Goal: Task Accomplishment & Management: Manage account settings

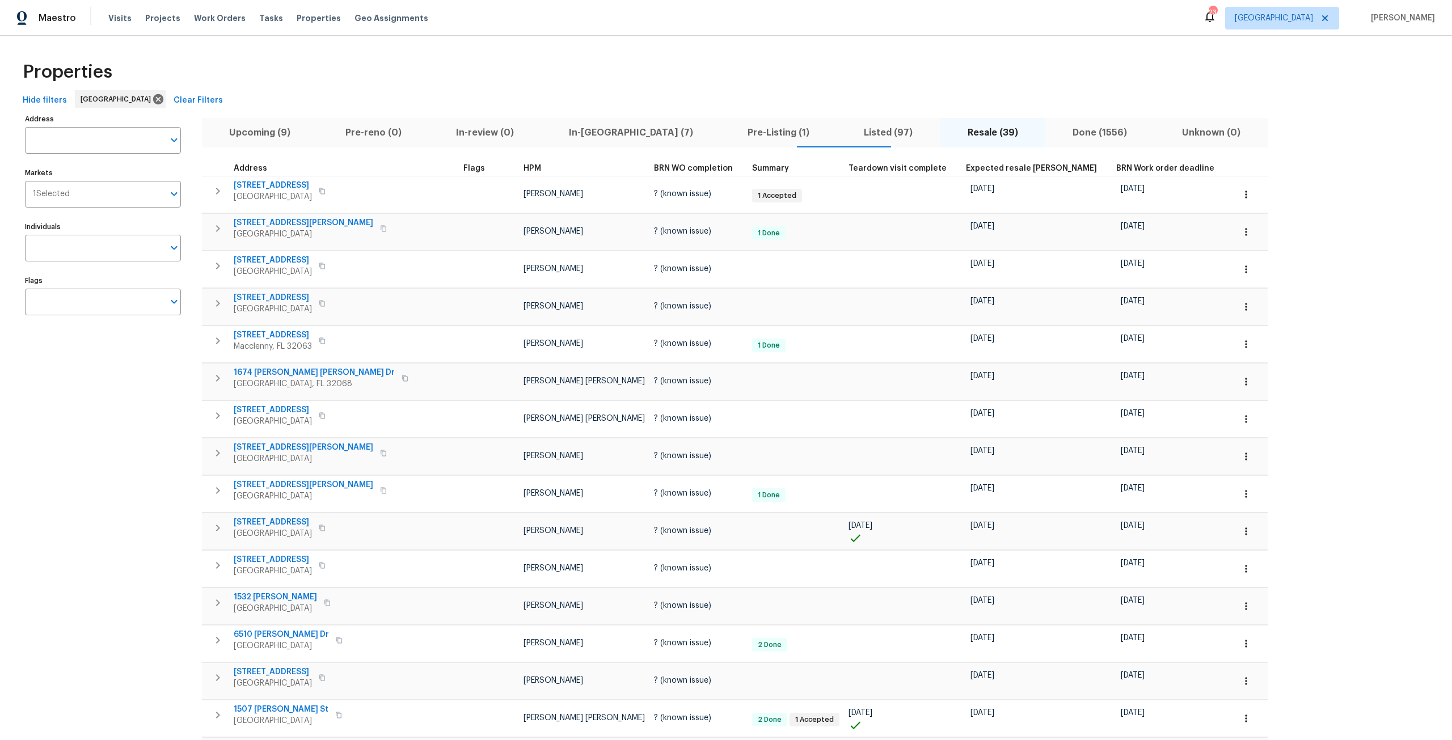
scroll to position [950, 0]
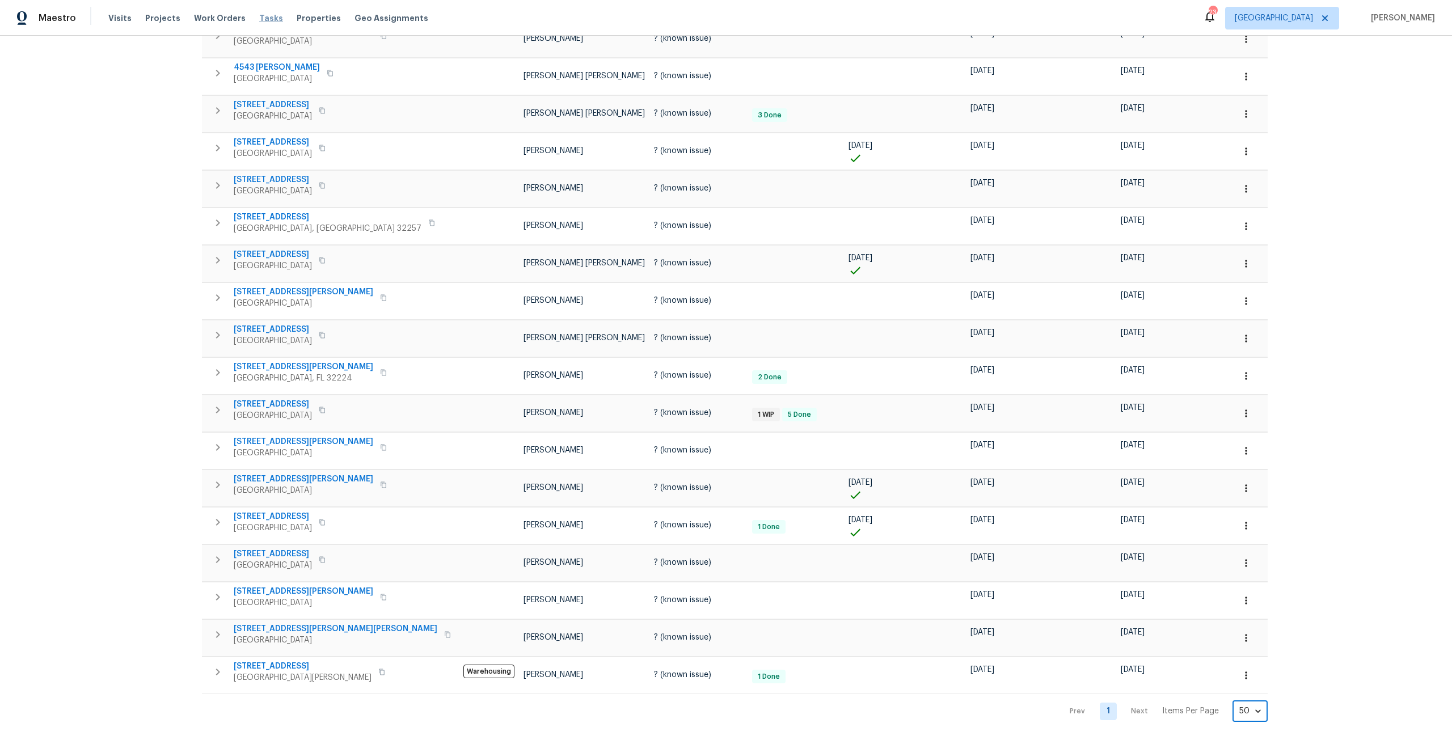
click at [259, 19] on span "Tasks" at bounding box center [271, 18] width 24 height 8
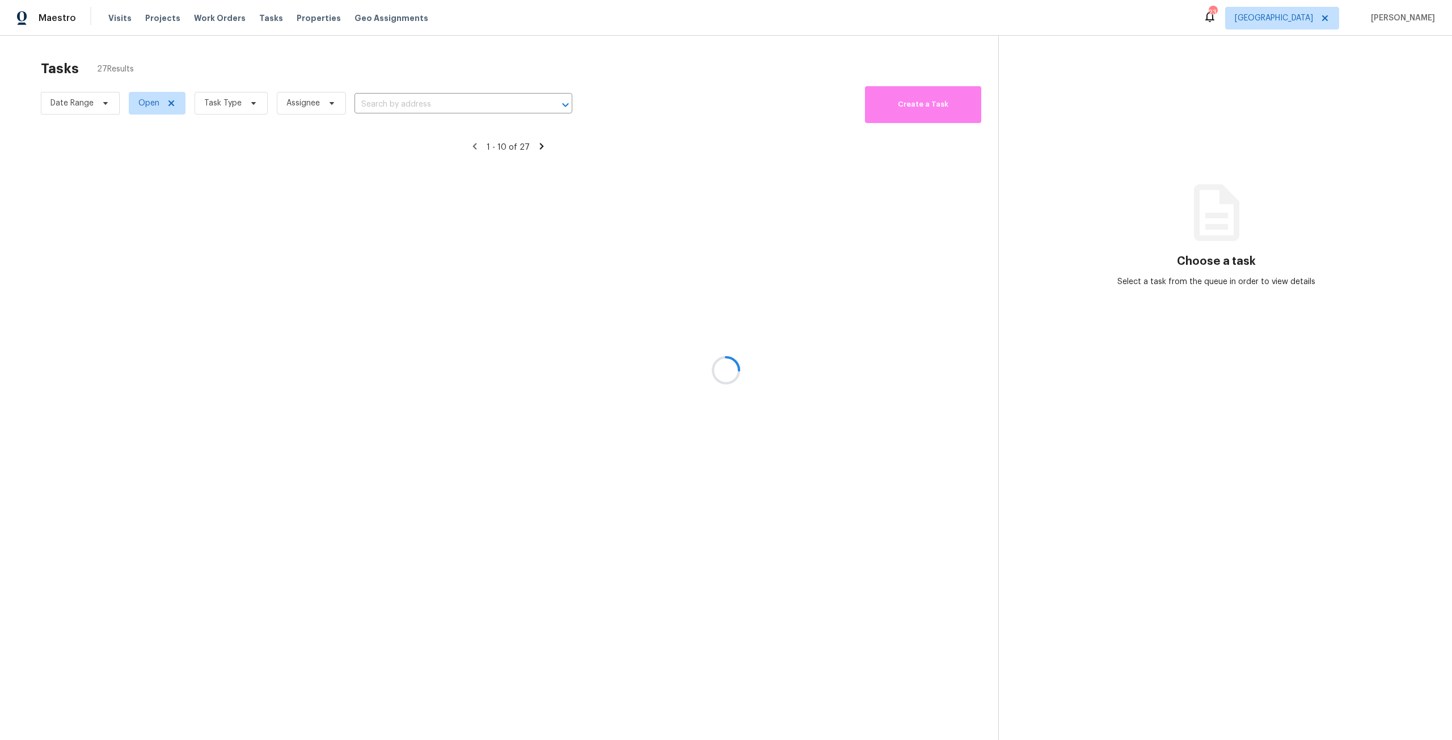
click at [229, 93] on div at bounding box center [726, 370] width 1452 height 740
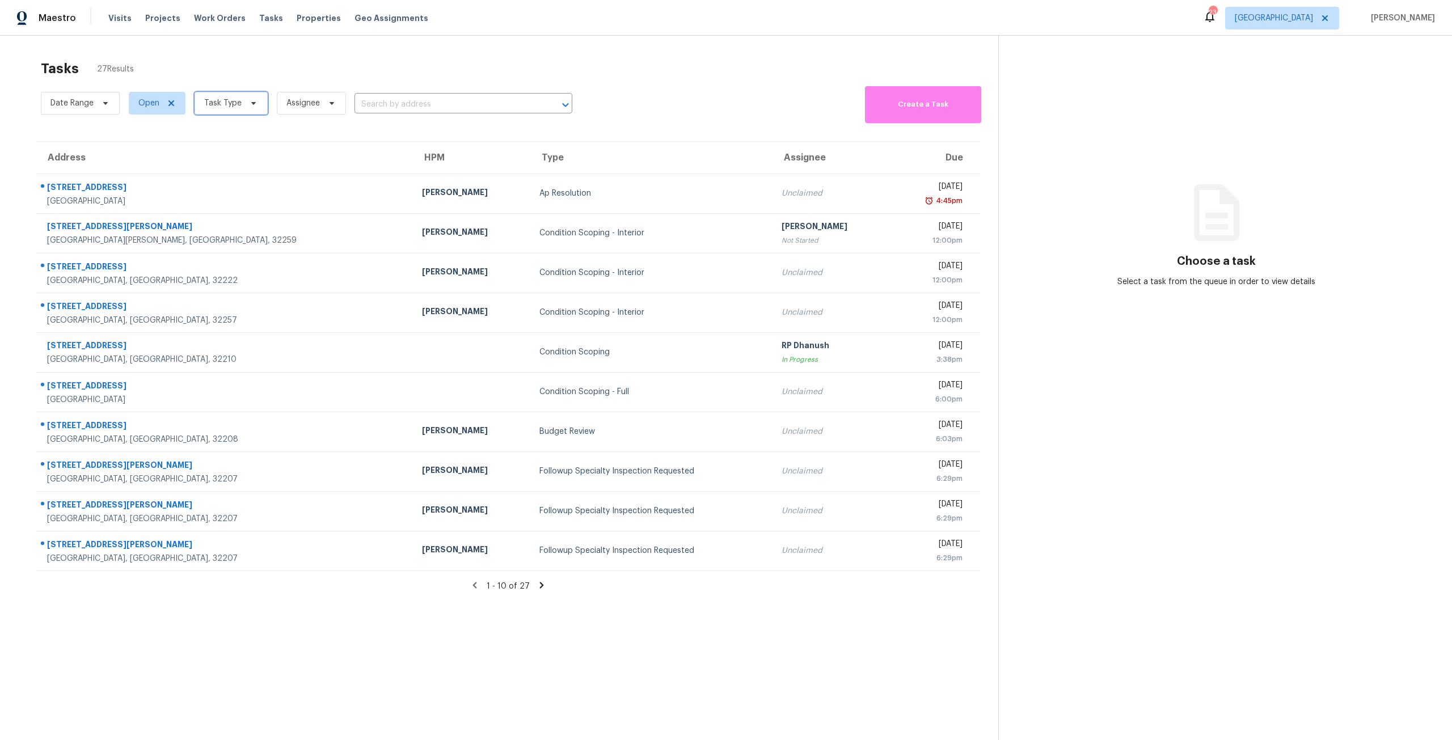
click at [237, 100] on span "Task Type" at bounding box center [222, 103] width 37 height 11
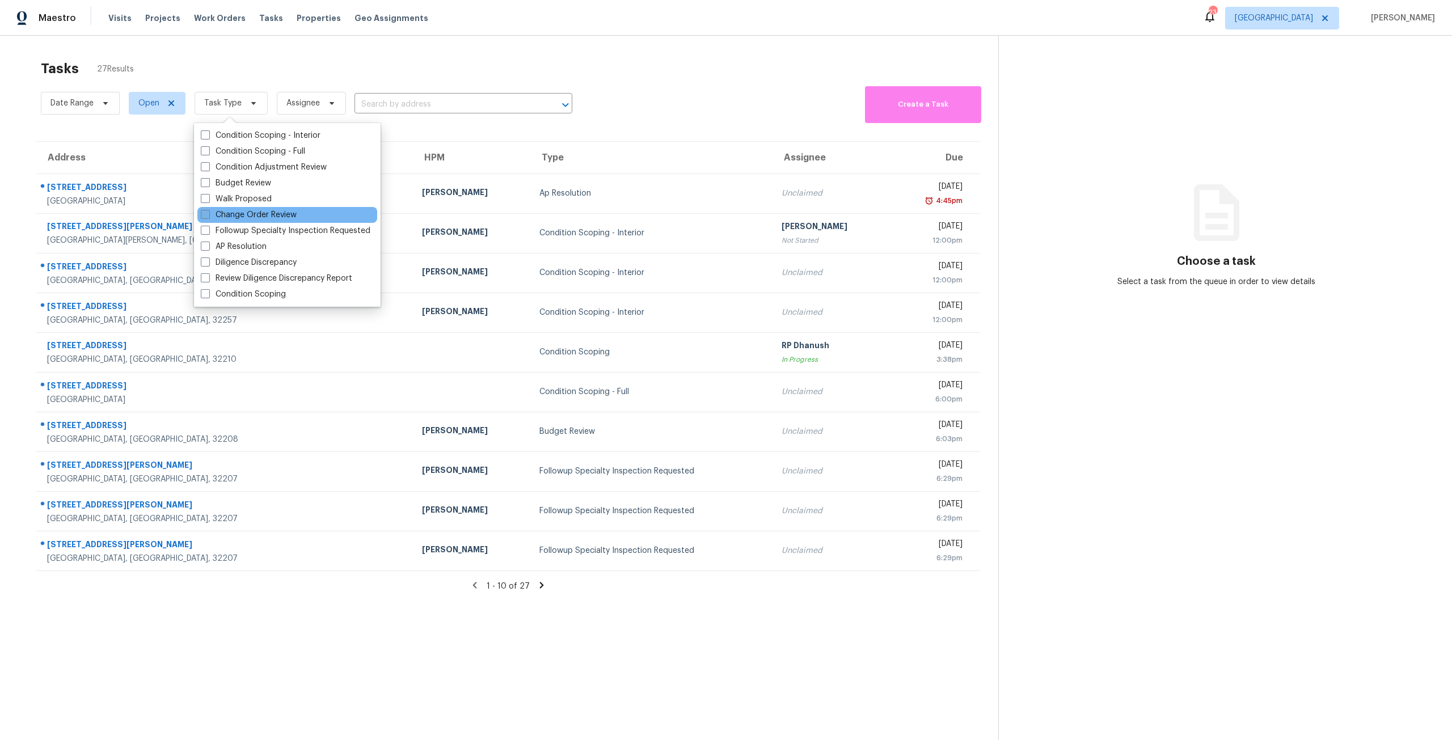
click at [253, 211] on label "Change Order Review" at bounding box center [249, 214] width 96 height 11
click at [208, 211] on input "Change Order Review" at bounding box center [204, 212] width 7 height 7
checkbox input "true"
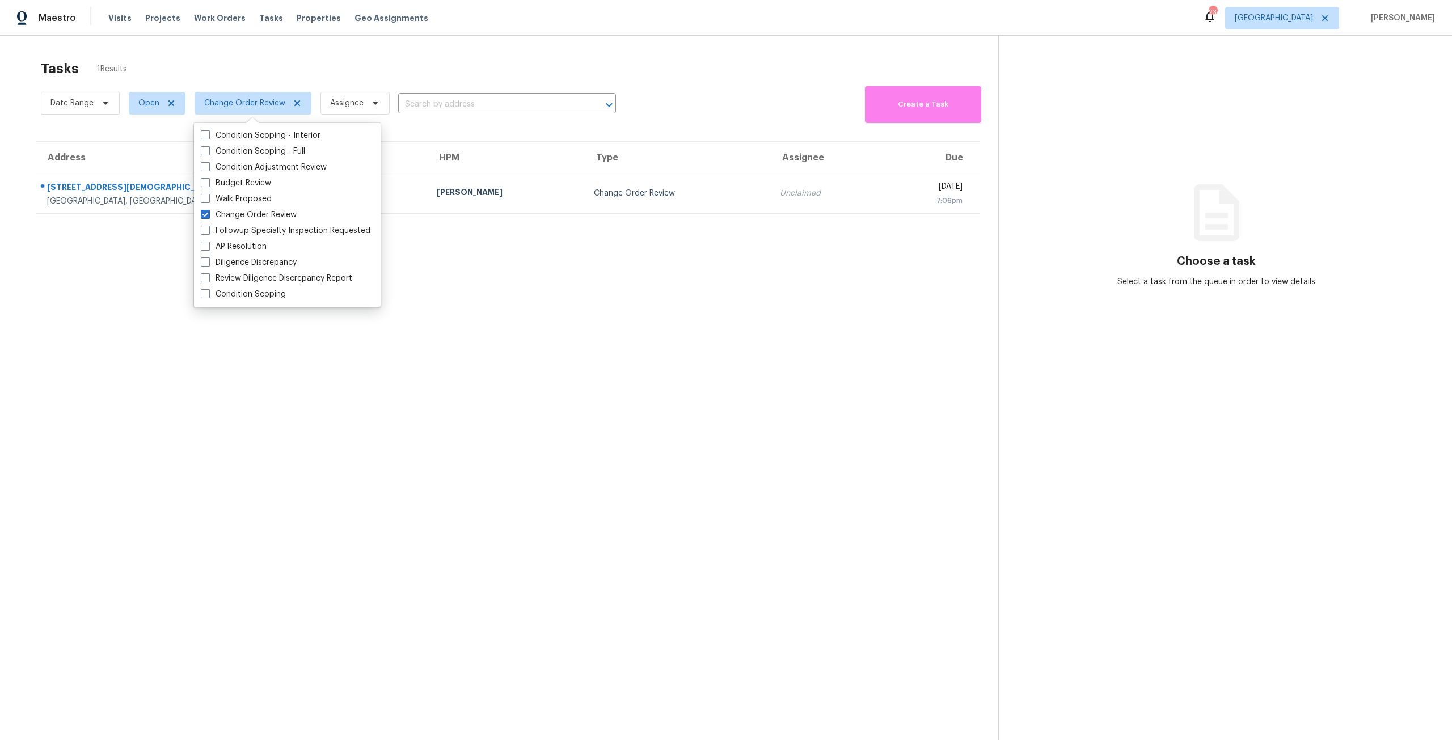
click at [421, 44] on div "Tasks 1 Results Date Range Open Change Order Review Assignee ​ Create a Task Ad…" at bounding box center [726, 406] width 1452 height 740
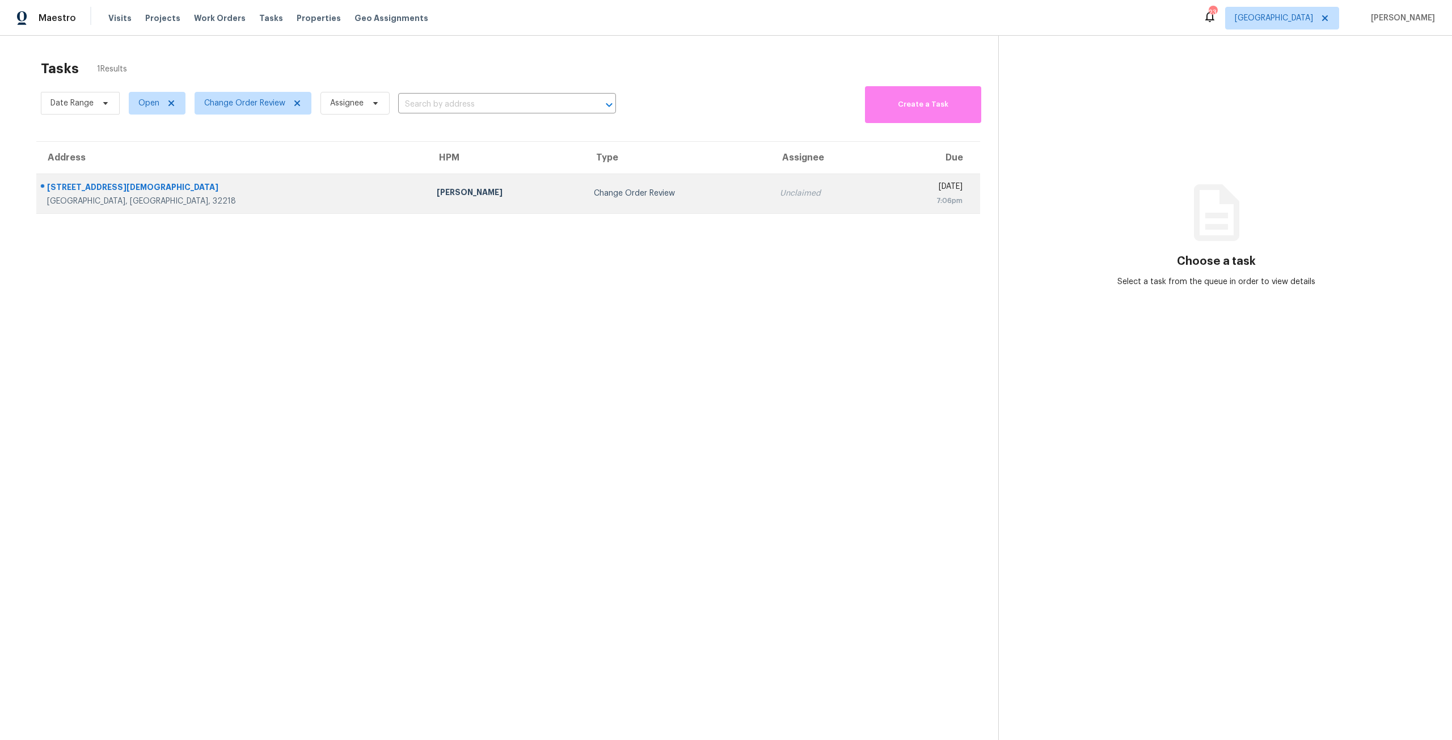
click at [428, 182] on td "[PERSON_NAME]" at bounding box center [506, 194] width 157 height 40
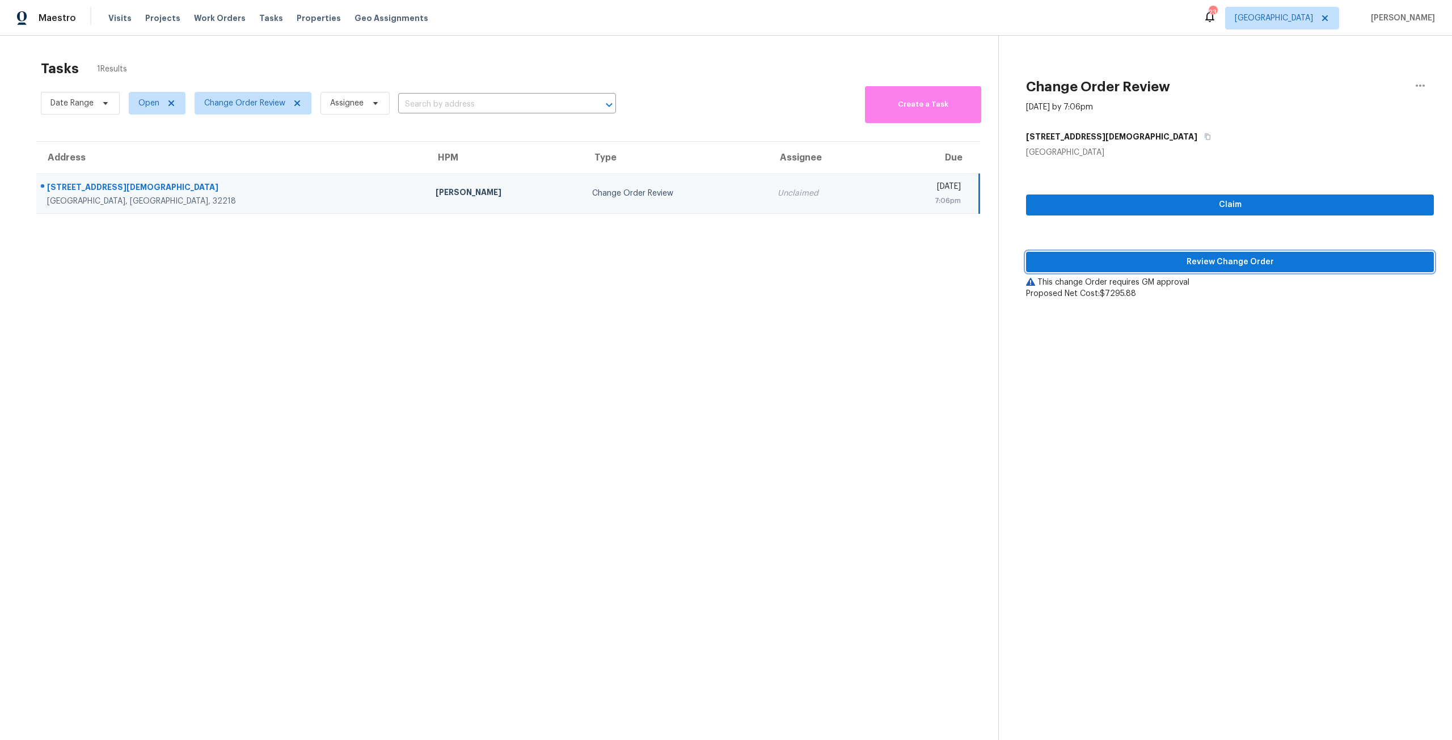
click at [1116, 269] on button "Review Change Order" at bounding box center [1230, 262] width 408 height 21
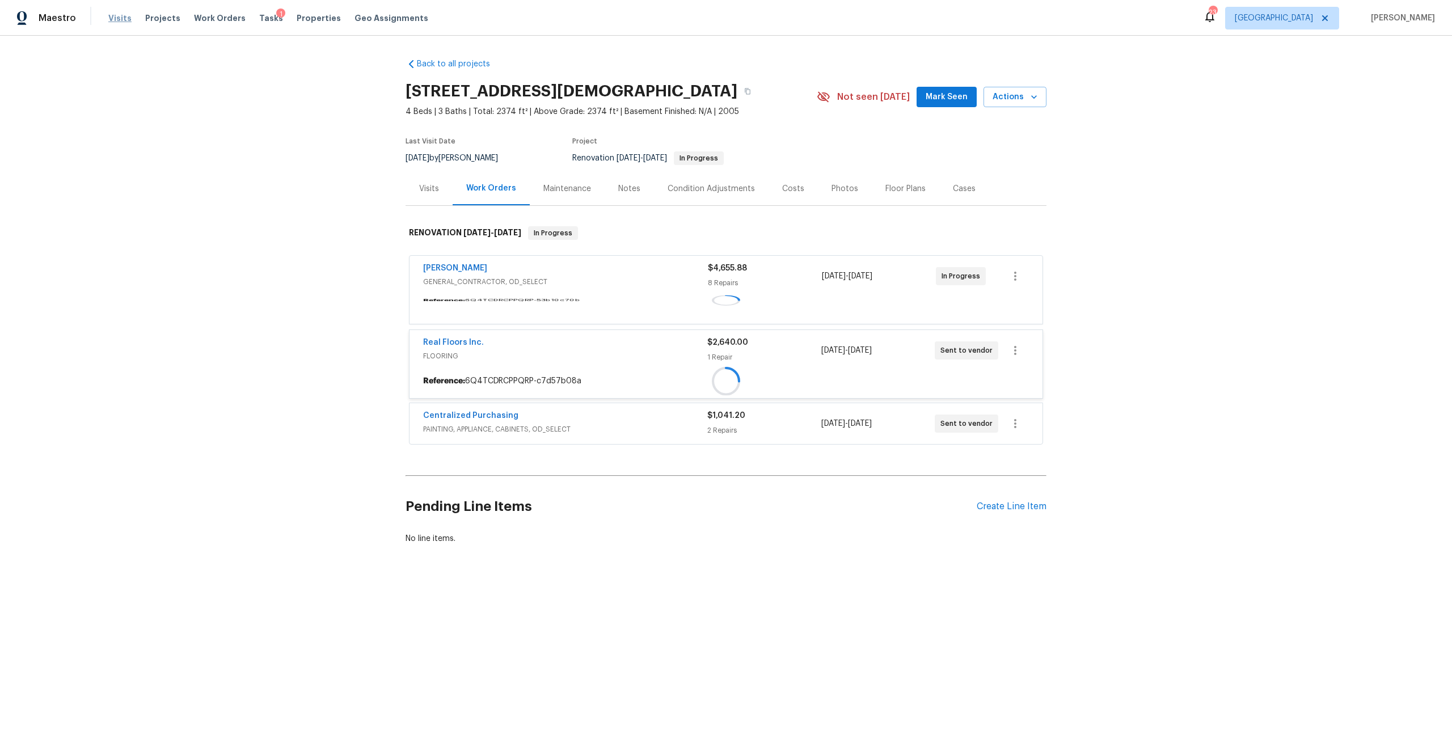
click at [115, 13] on span "Visits" at bounding box center [119, 17] width 23 height 11
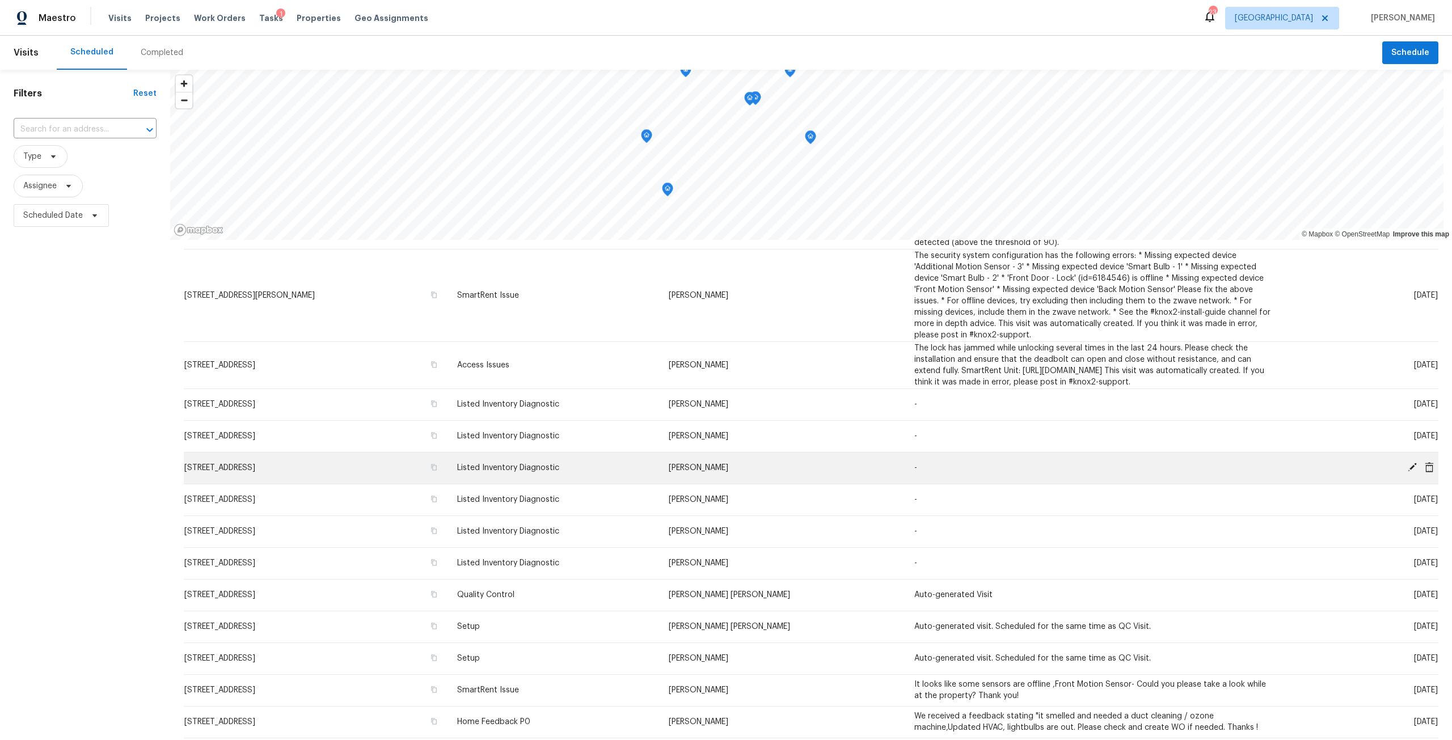
click at [1424, 468] on icon at bounding box center [1428, 467] width 9 height 10
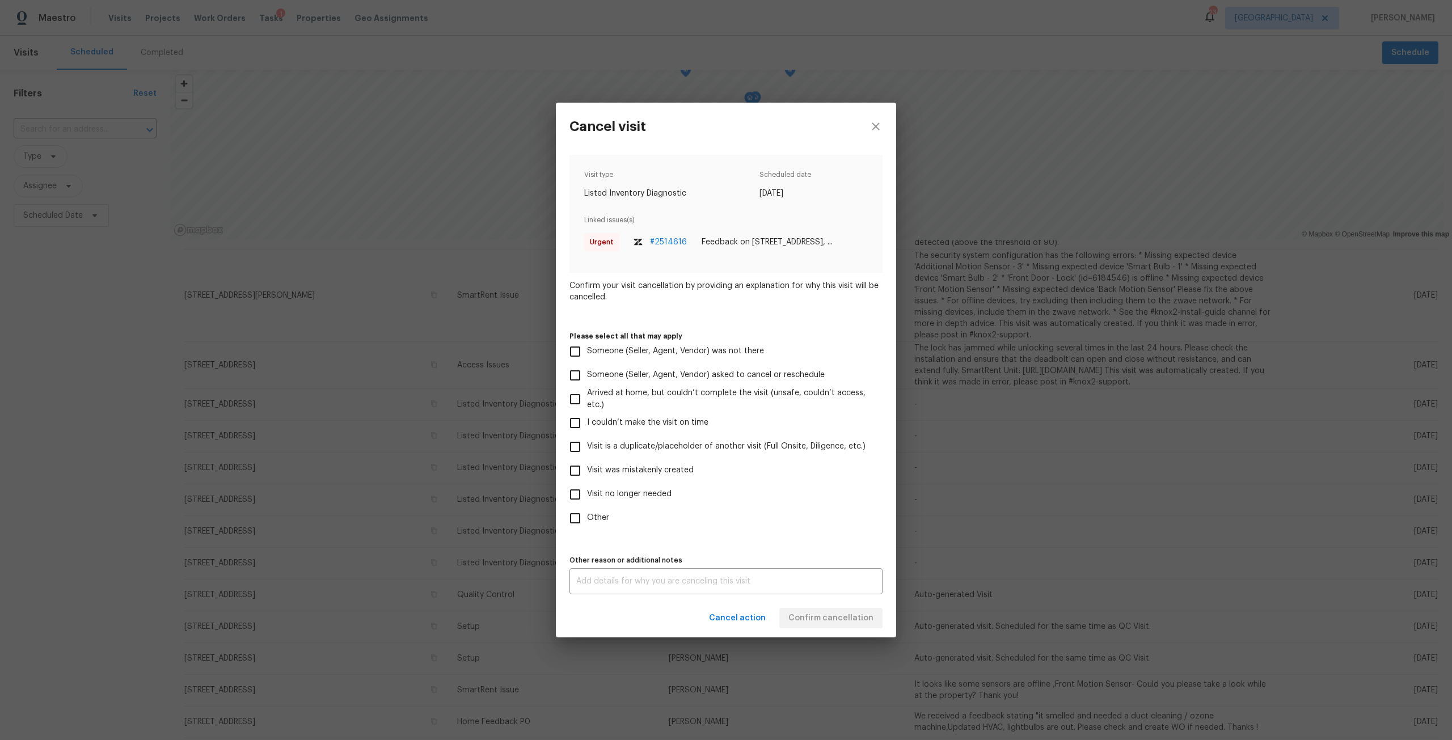
click at [631, 469] on span "Visit was mistakenly created" at bounding box center [640, 470] width 107 height 12
click at [587, 469] on input "Visit was mistakenly created" at bounding box center [575, 471] width 24 height 24
checkbox input "true"
click at [823, 627] on button "Confirm cancellation" at bounding box center [830, 618] width 103 height 21
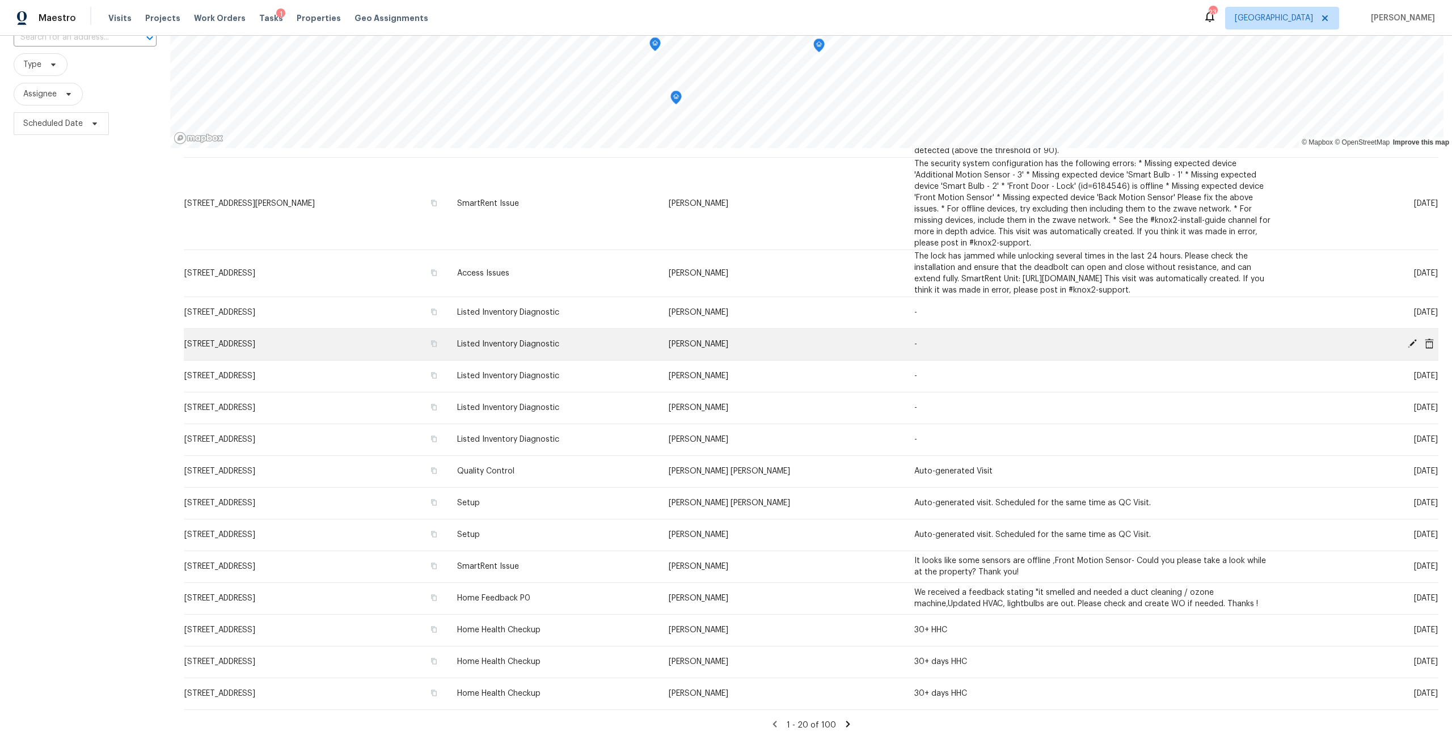
scroll to position [100, 0]
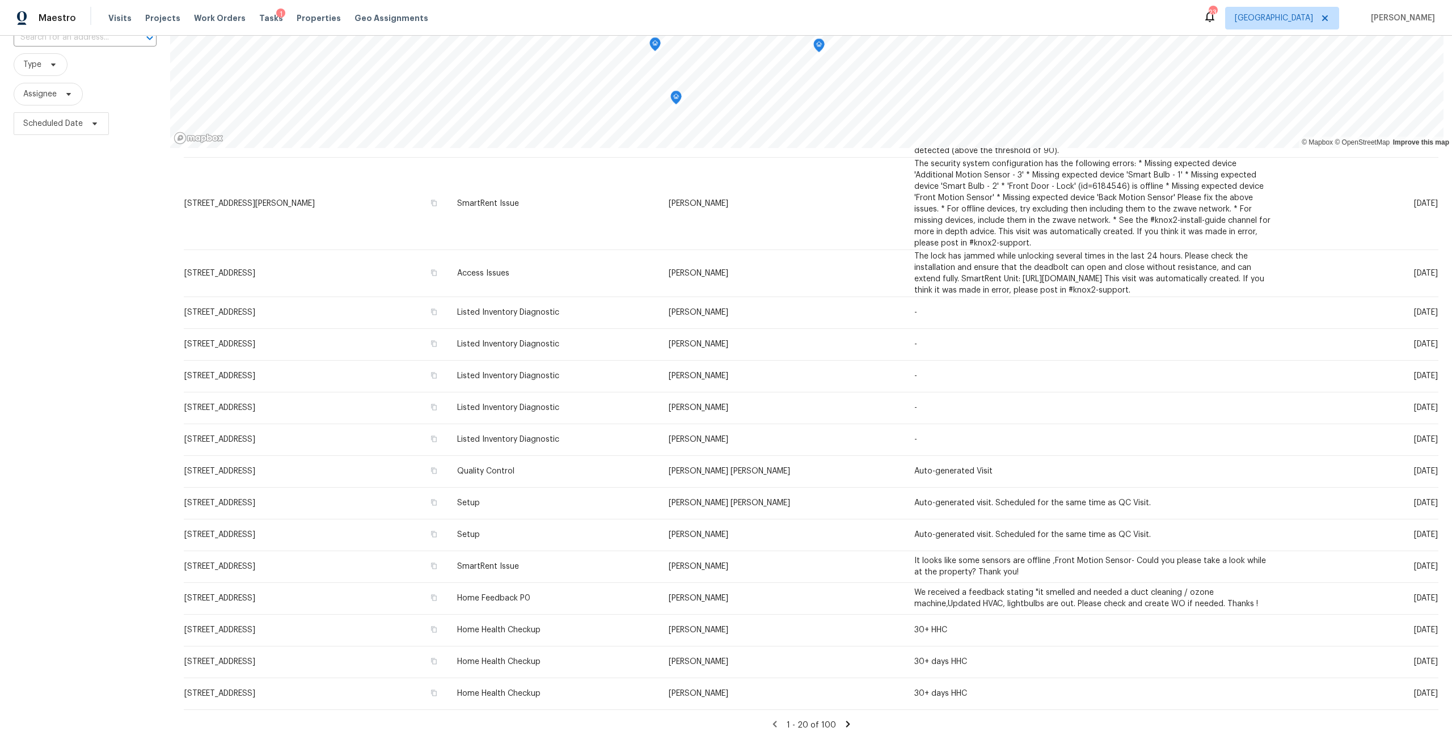
click at [843, 720] on icon at bounding box center [848, 724] width 10 height 10
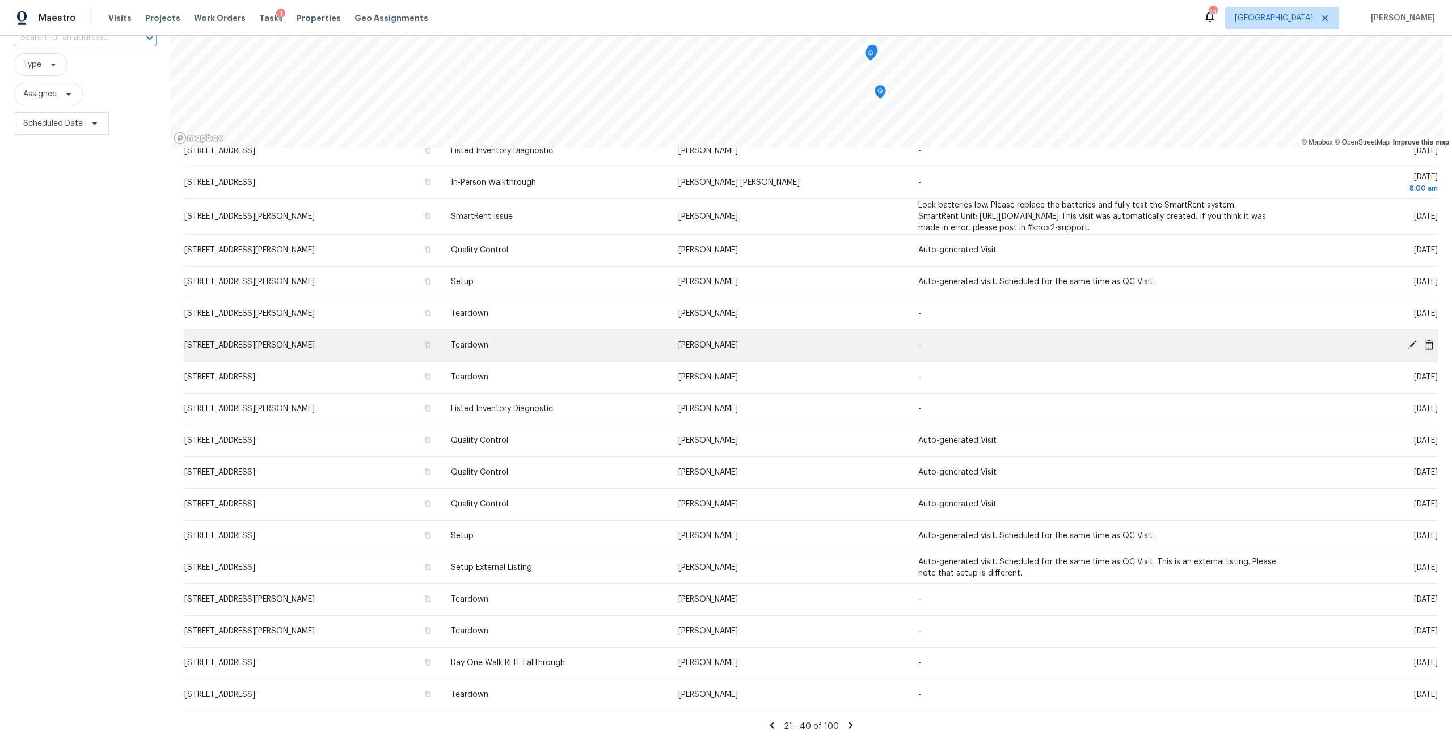
scroll to position [109, 0]
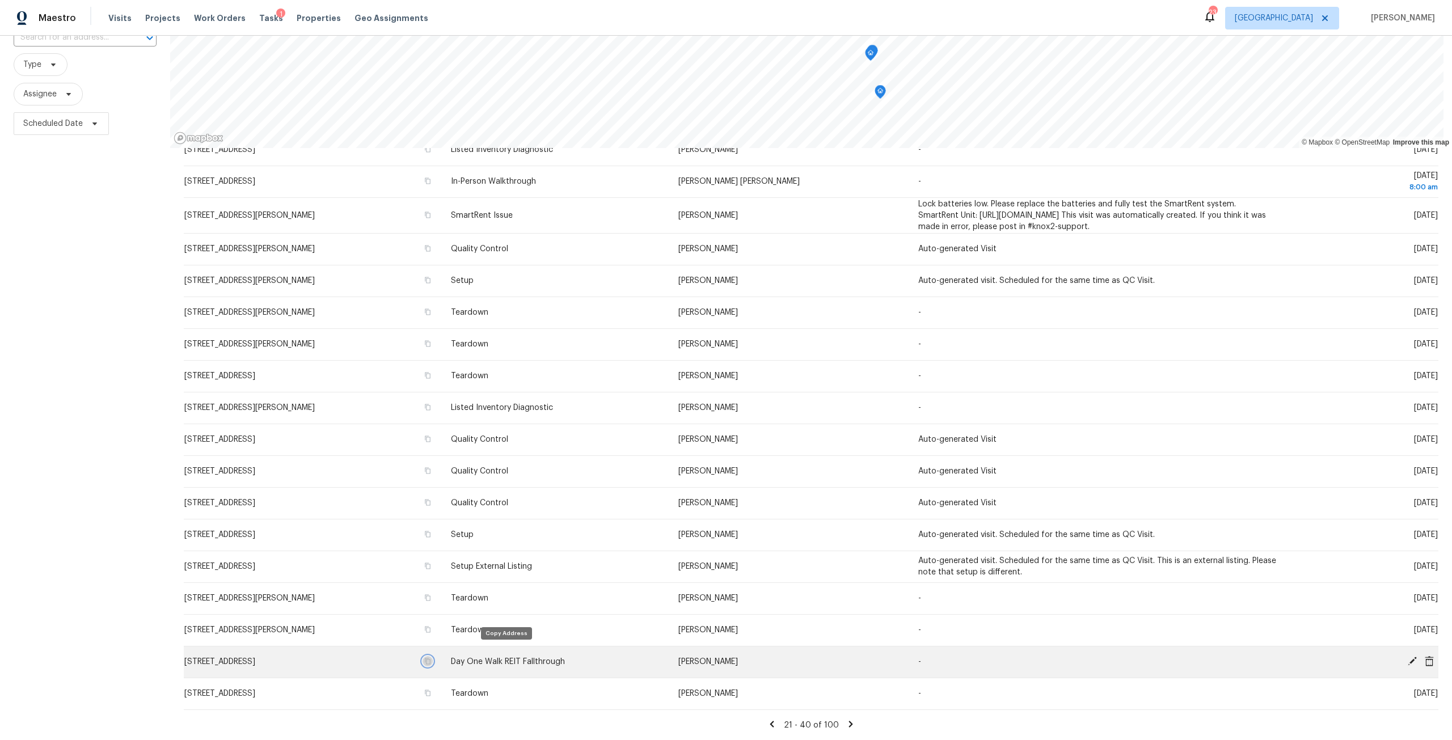
click at [431, 658] on icon "button" at bounding box center [427, 661] width 7 height 7
click at [1424, 656] on icon at bounding box center [1429, 661] width 10 height 10
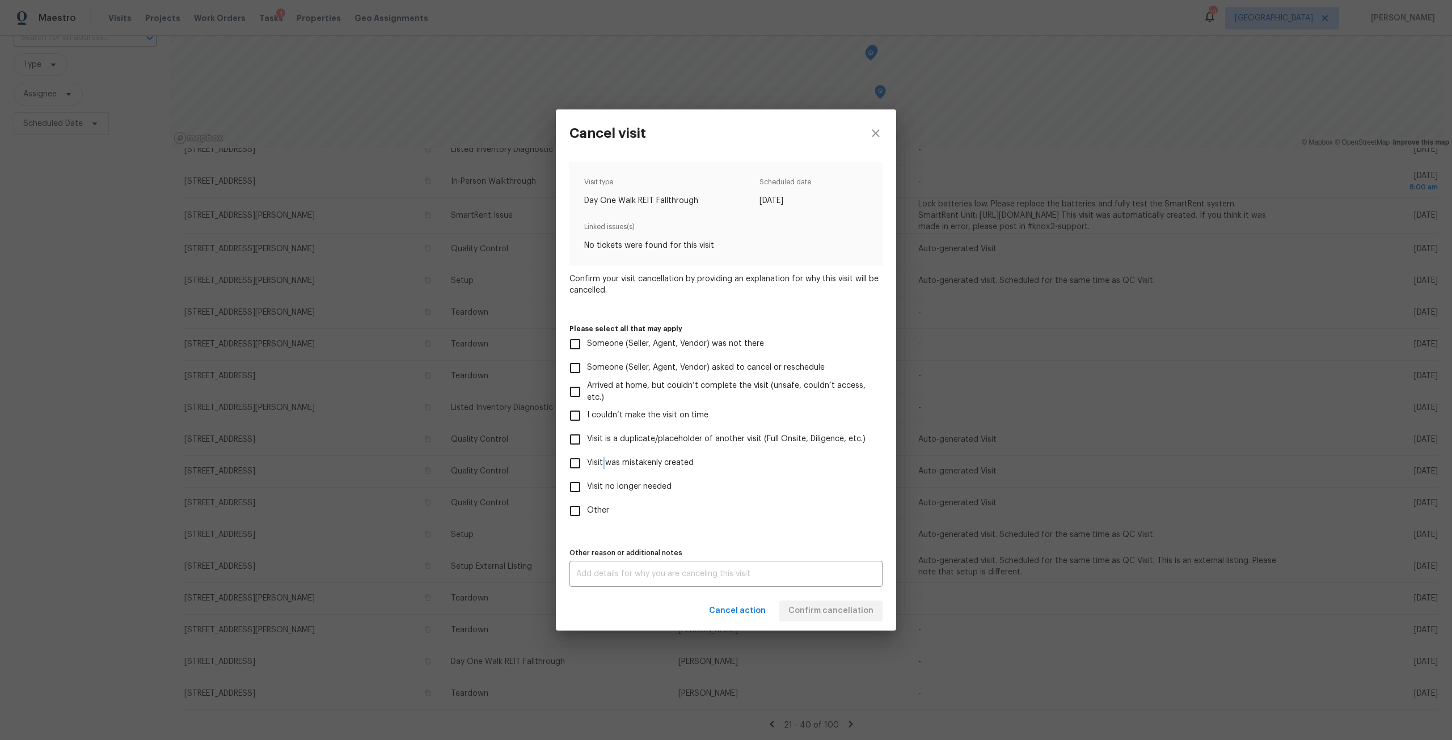
click at [604, 465] on span "Visit was mistakenly created" at bounding box center [640, 463] width 107 height 12
click at [572, 470] on input "Visit was mistakenly created" at bounding box center [575, 463] width 24 height 24
checkbox input "true"
click at [808, 606] on span "Confirm cancellation" at bounding box center [830, 611] width 85 height 14
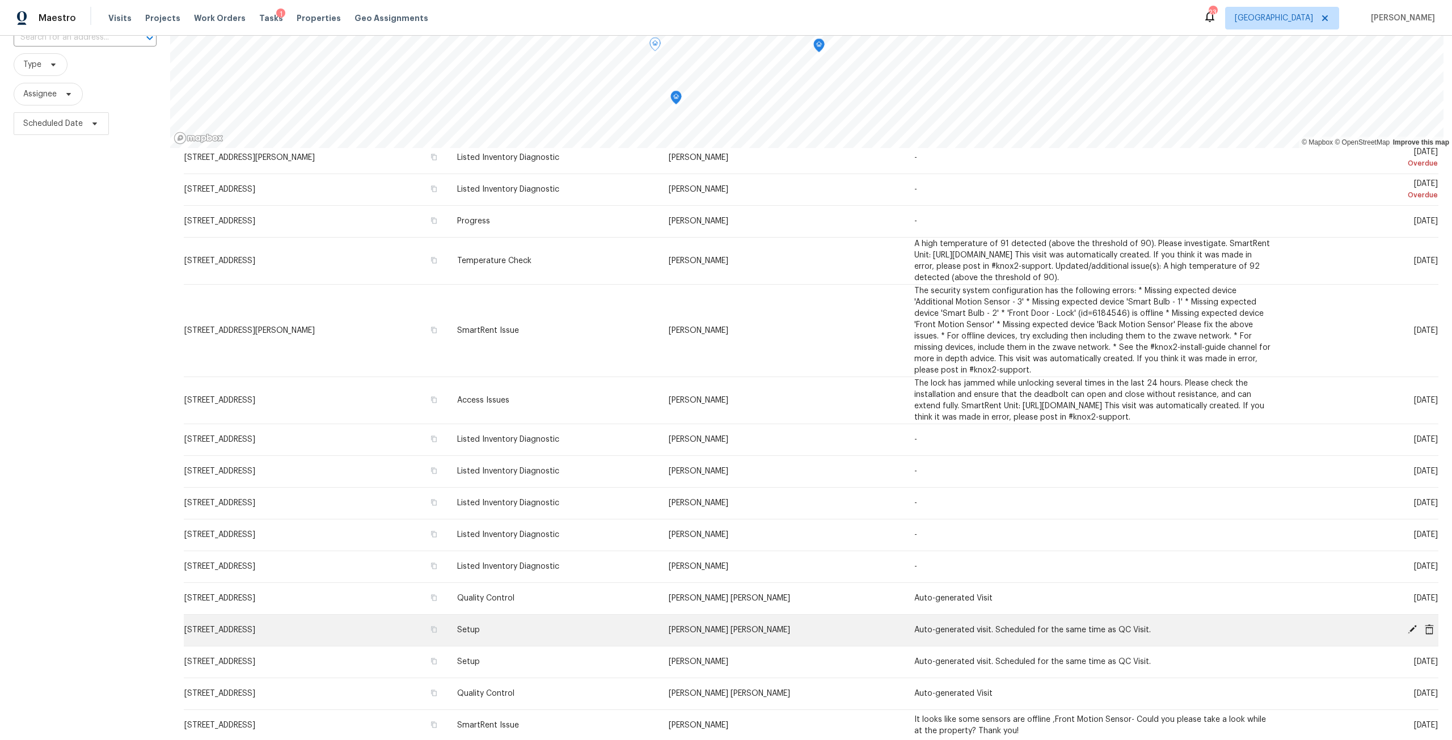
scroll to position [208, 0]
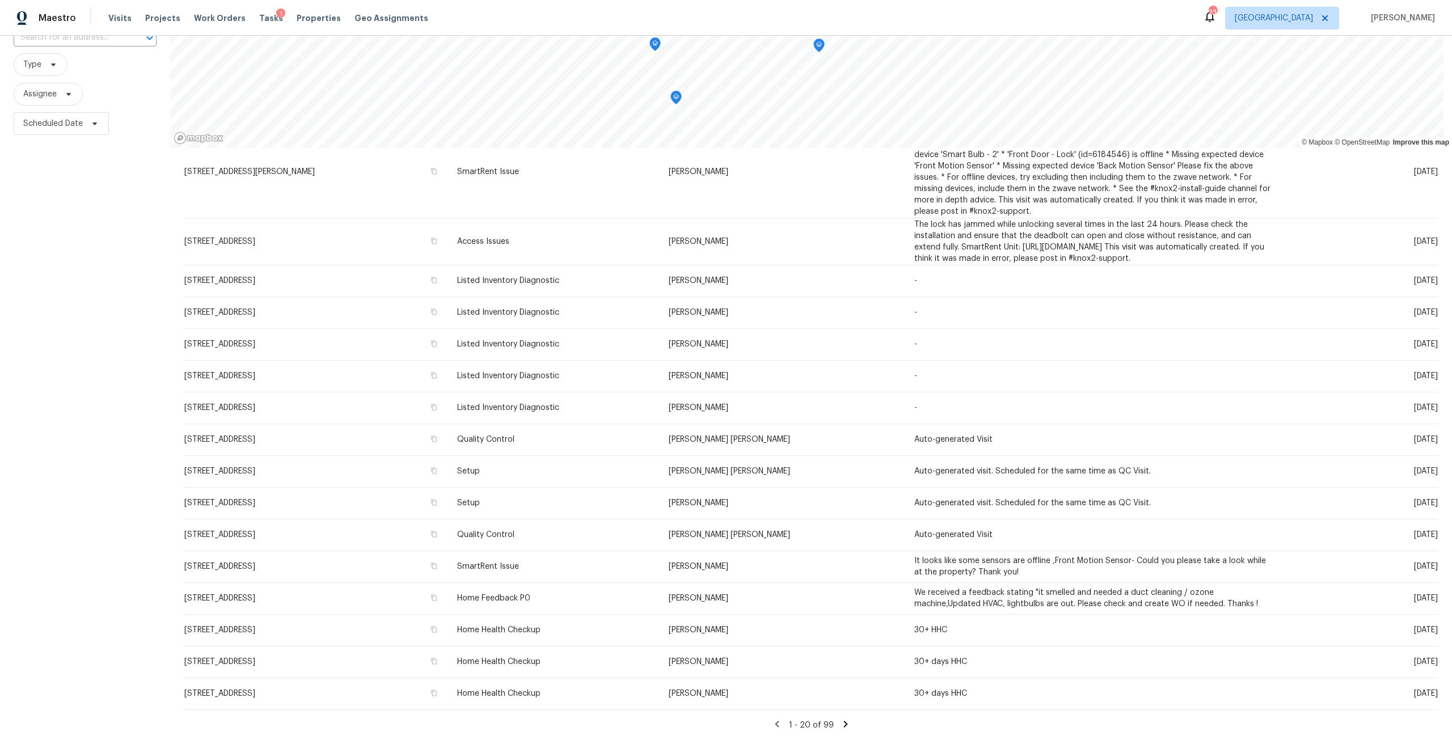
click at [840, 719] on icon at bounding box center [845, 724] width 10 height 10
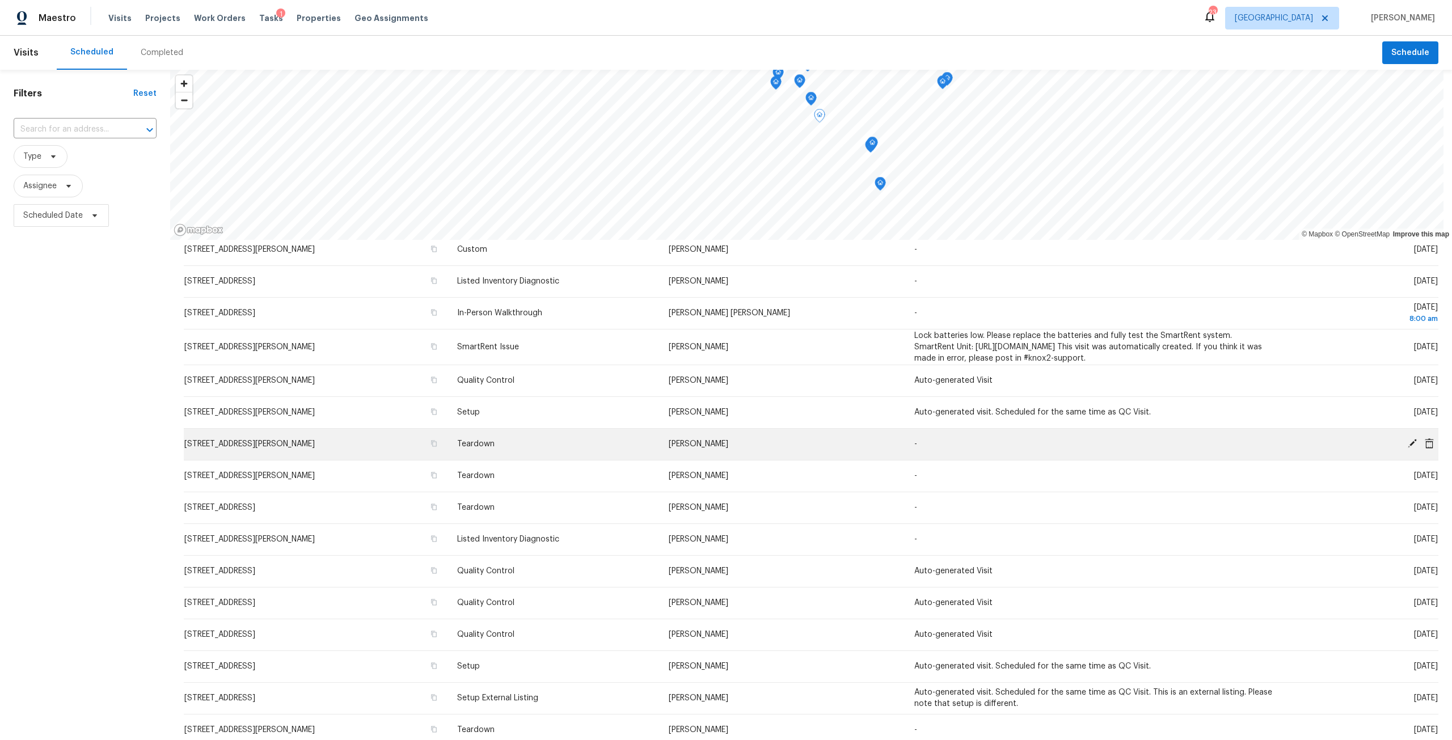
scroll to position [0, 0]
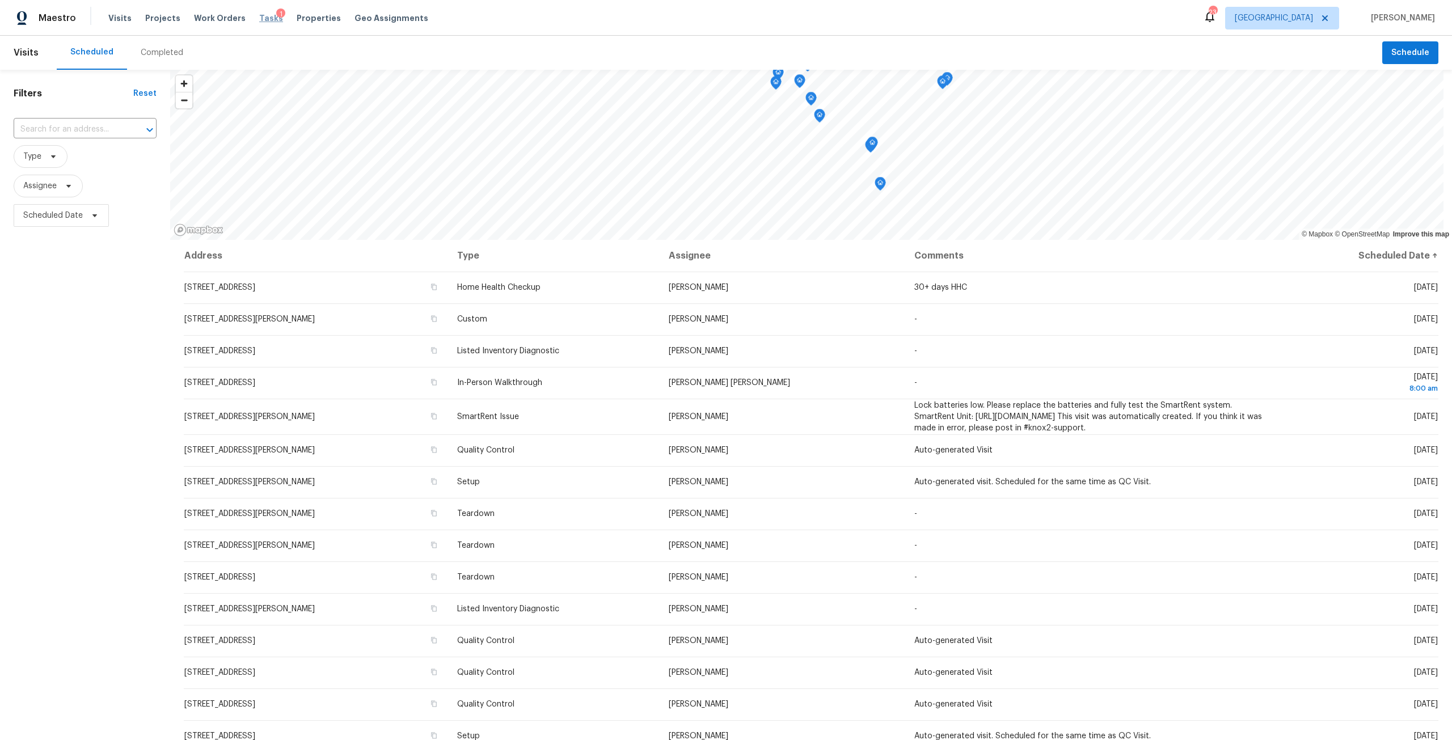
click at [264, 20] on span "Tasks" at bounding box center [271, 18] width 24 height 8
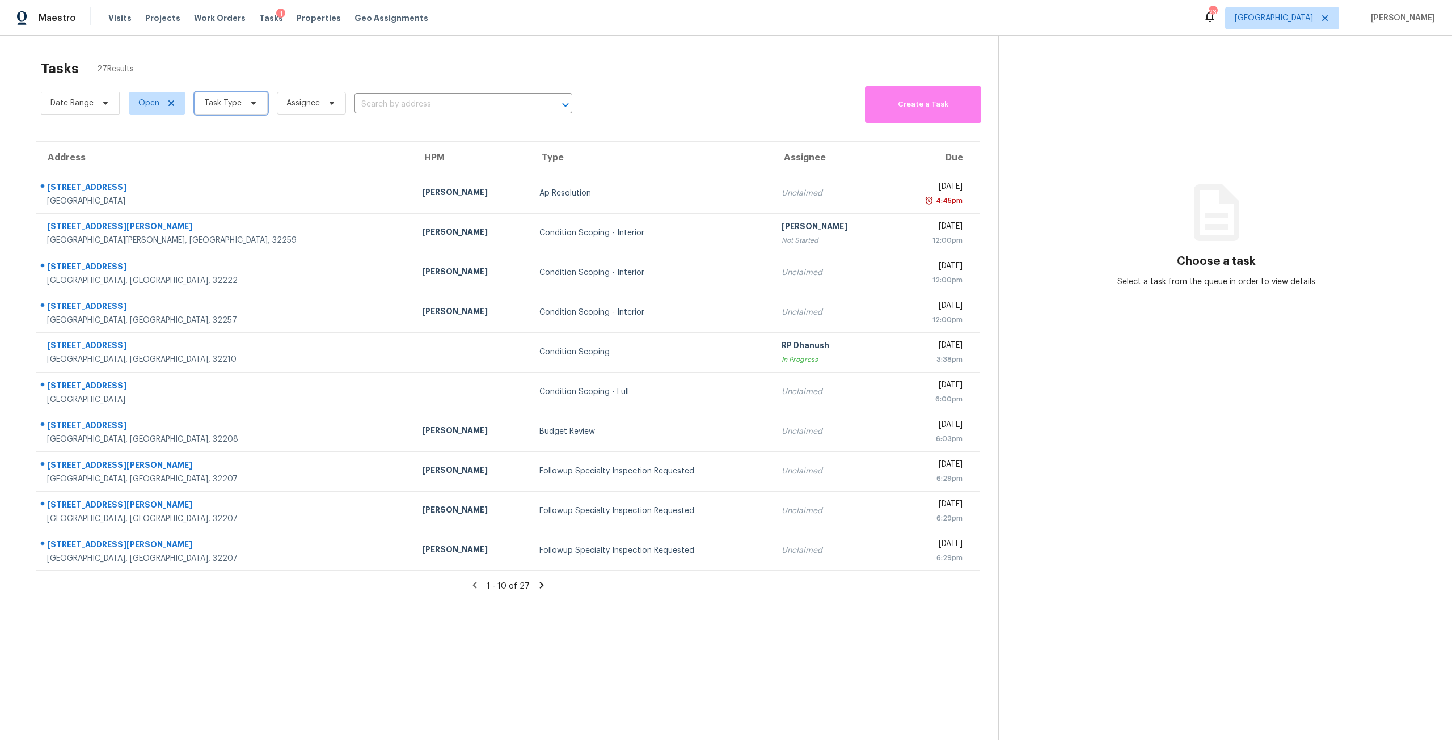
click at [256, 97] on span "Task Type" at bounding box center [230, 103] width 73 height 23
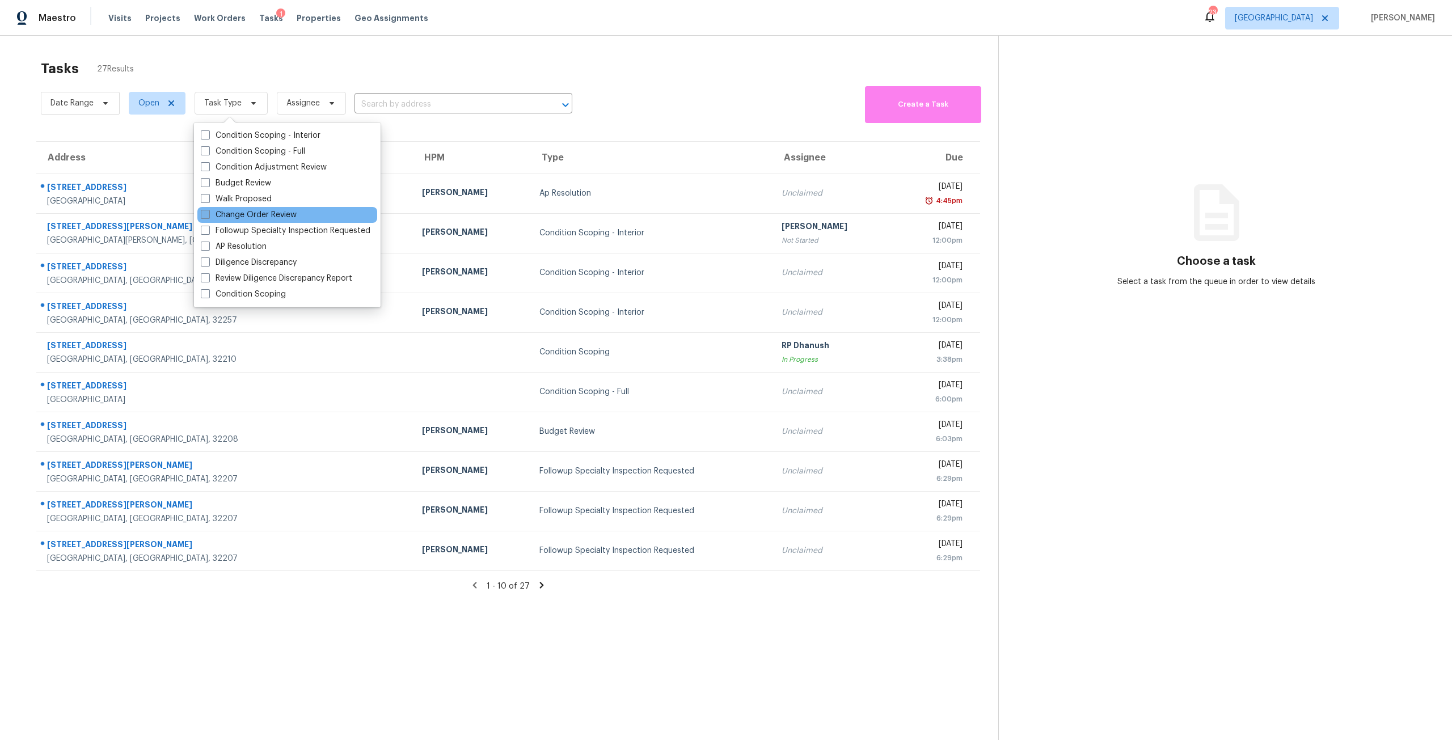
click at [269, 219] on label "Change Order Review" at bounding box center [249, 214] width 96 height 11
click at [208, 217] on input "Change Order Review" at bounding box center [204, 212] width 7 height 7
checkbox input "true"
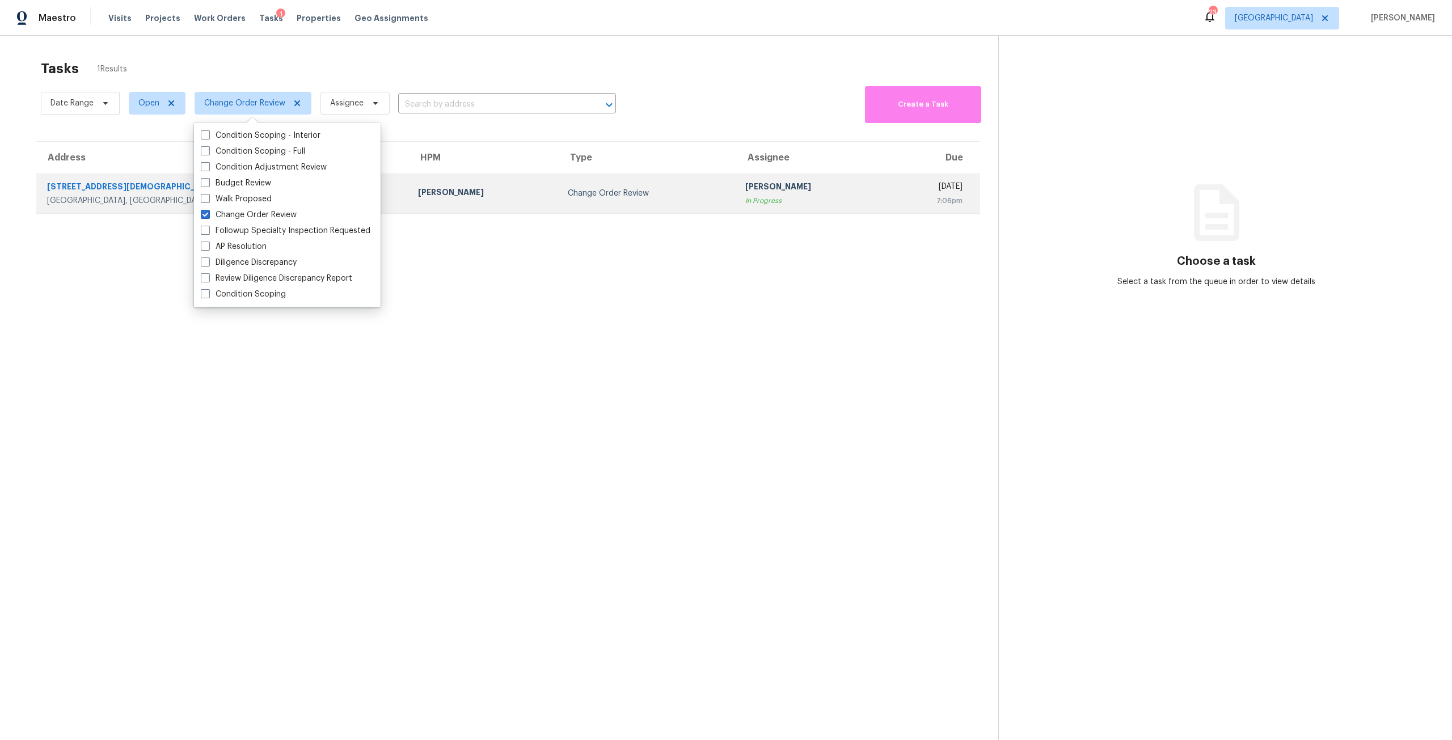
click at [760, 204] on div "In Progress" at bounding box center [811, 200] width 132 height 11
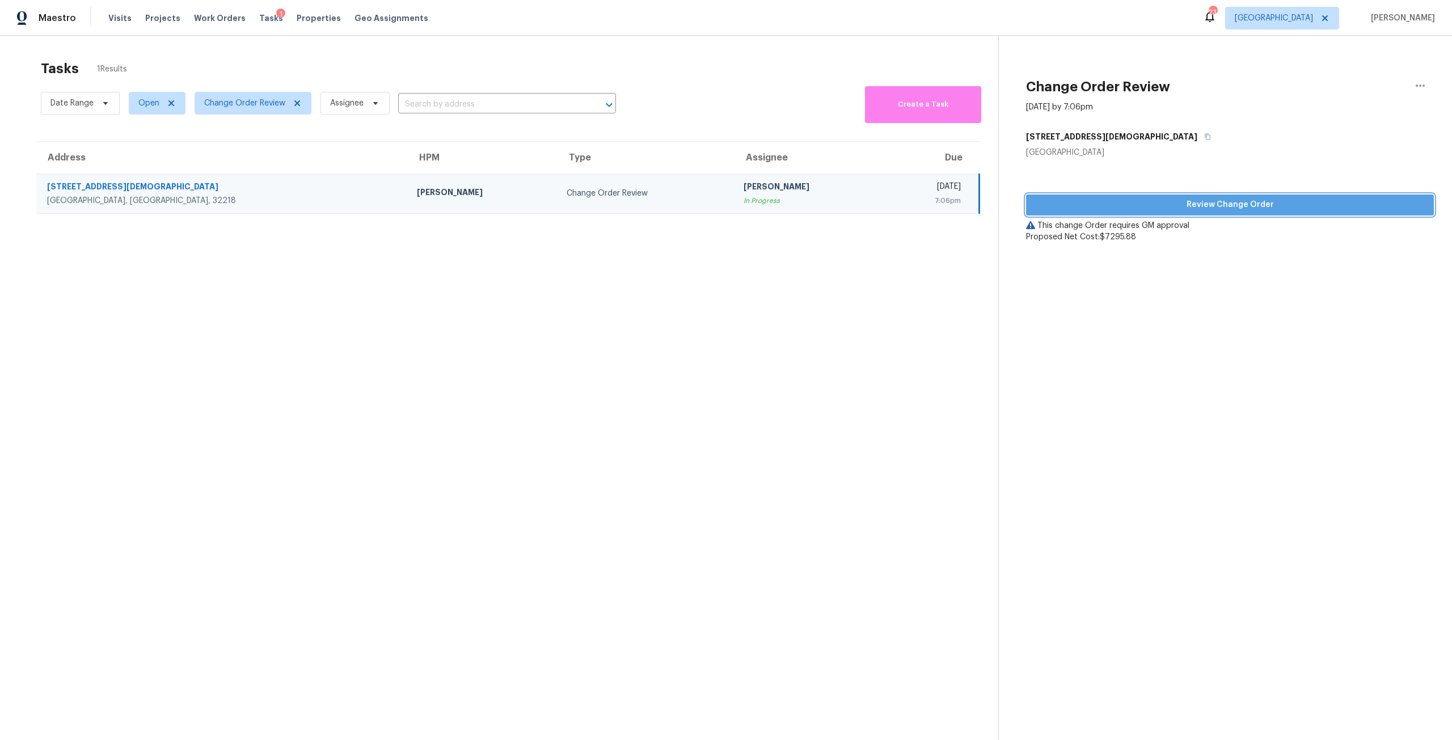
click at [1160, 209] on span "Review Change Order" at bounding box center [1230, 205] width 390 height 14
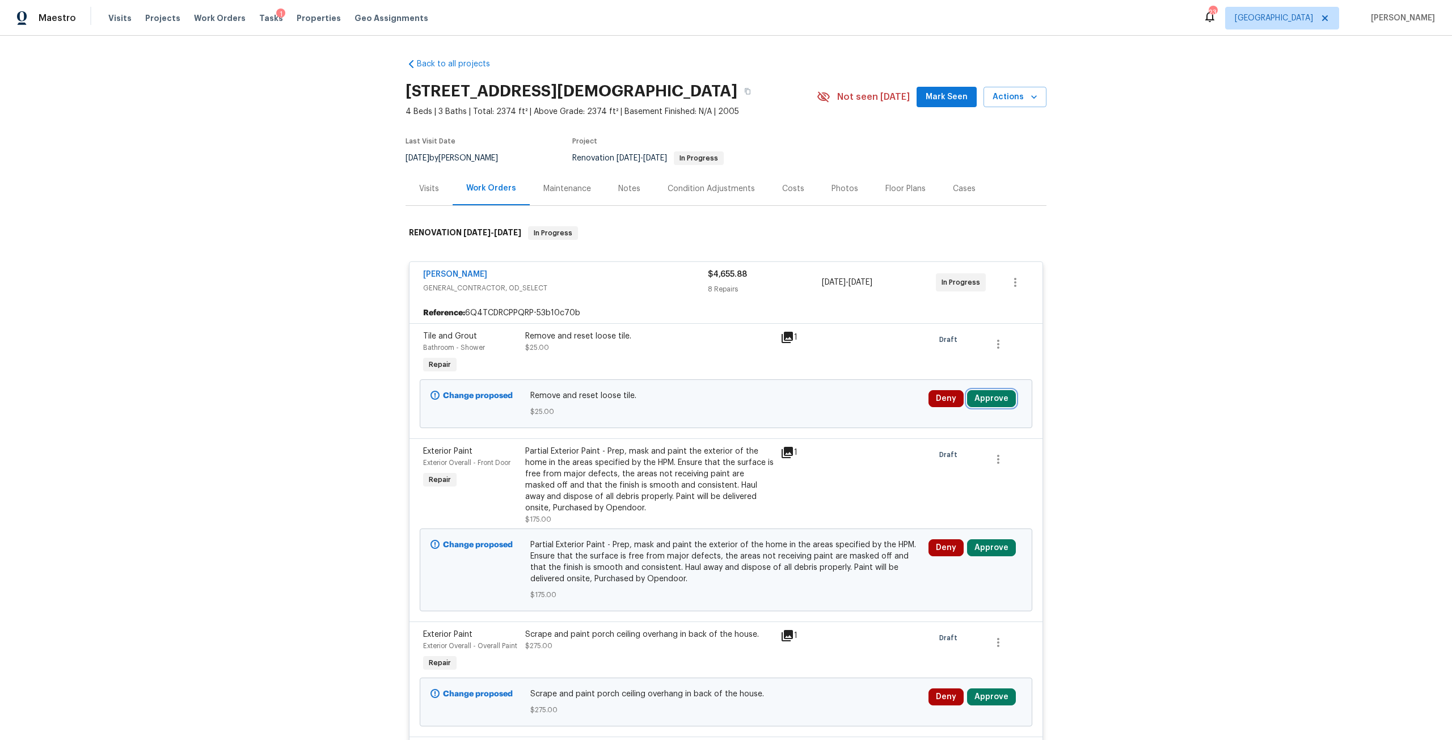
click at [971, 400] on button "Approve" at bounding box center [991, 398] width 49 height 17
click at [845, 410] on button "Approve" at bounding box center [824, 408] width 68 height 23
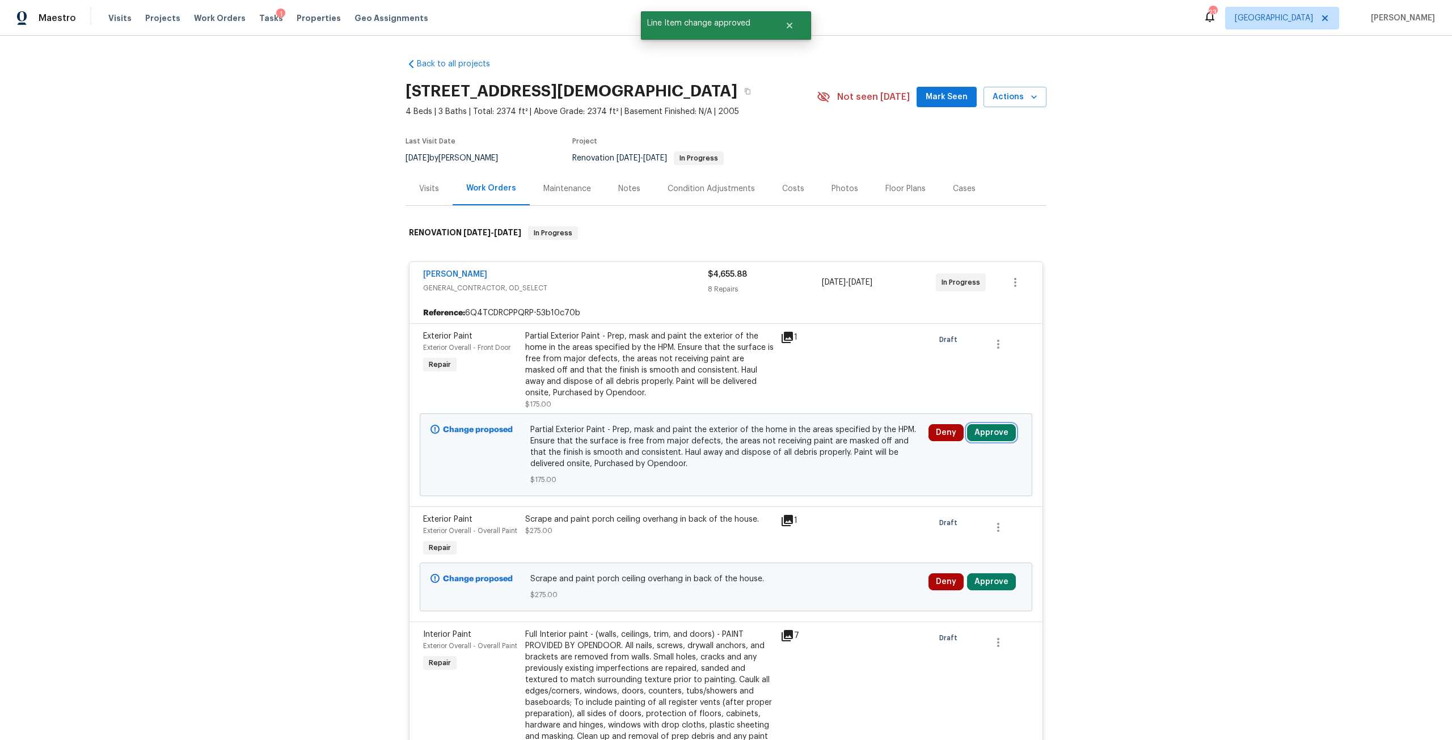
click at [993, 429] on button "Approve" at bounding box center [991, 432] width 49 height 17
click at [836, 439] on span "Approve" at bounding box center [825, 443] width 32 height 9
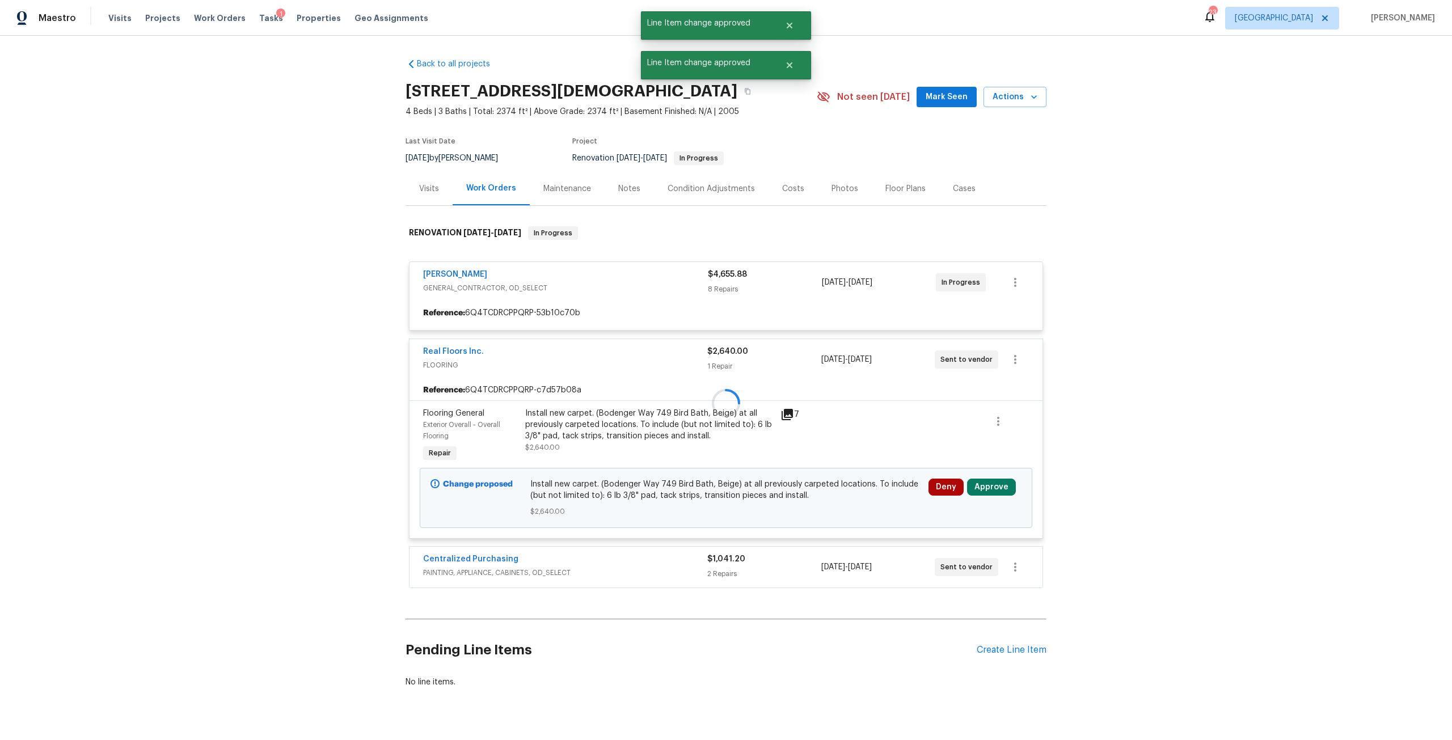
scroll to position [33, 0]
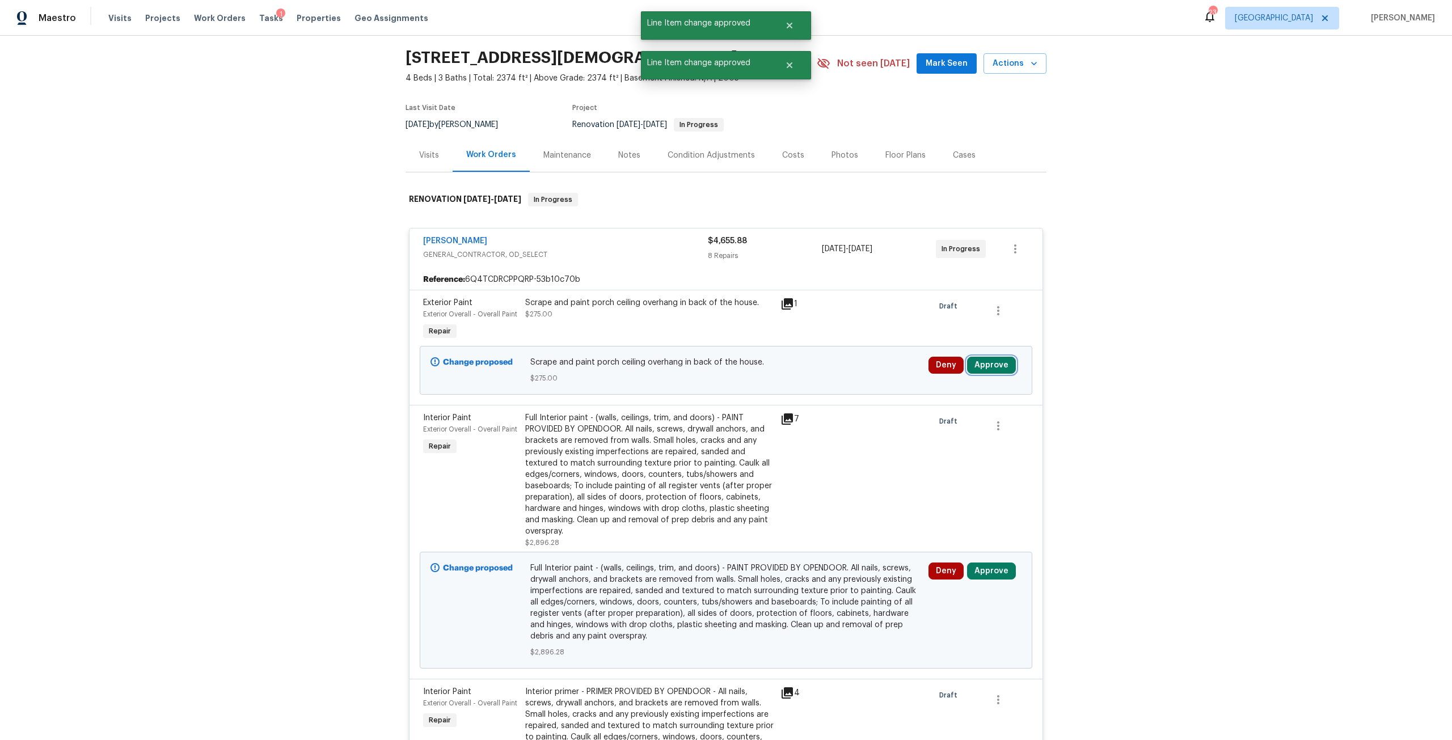
click at [984, 367] on button "Approve" at bounding box center [991, 365] width 49 height 17
click at [853, 375] on button "Approve" at bounding box center [824, 375] width 68 height 23
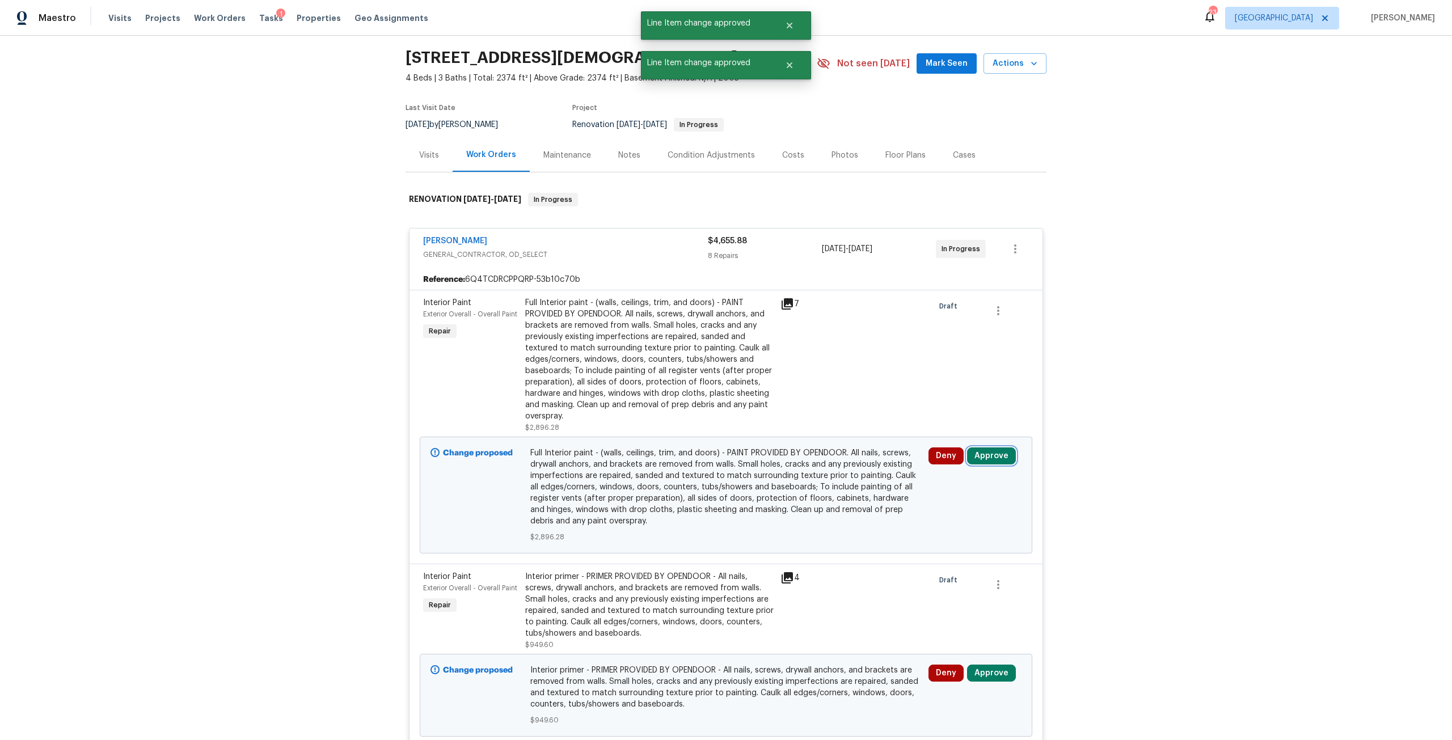
click at [996, 456] on button "Approve" at bounding box center [991, 455] width 49 height 17
click at [826, 466] on span "Approve" at bounding box center [825, 466] width 32 height 9
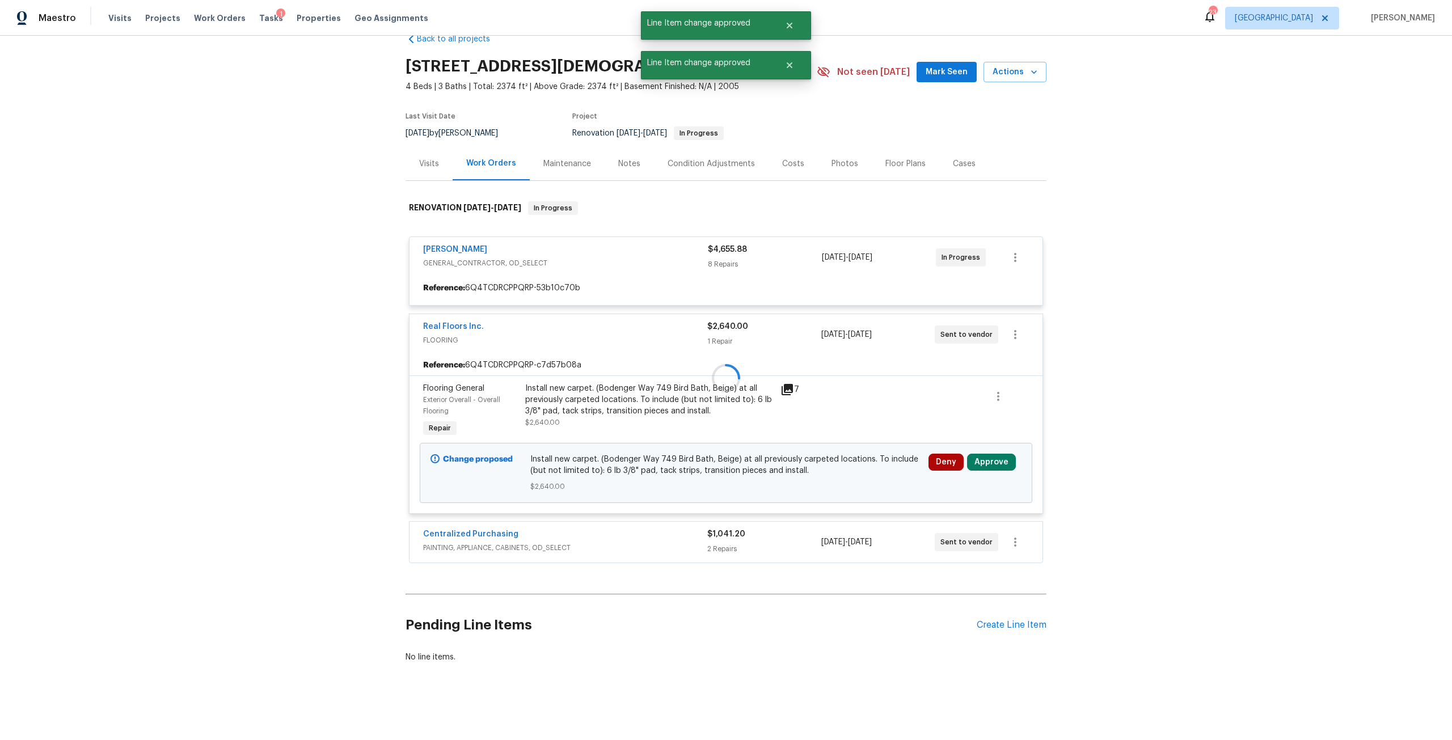
scroll to position [108, 0]
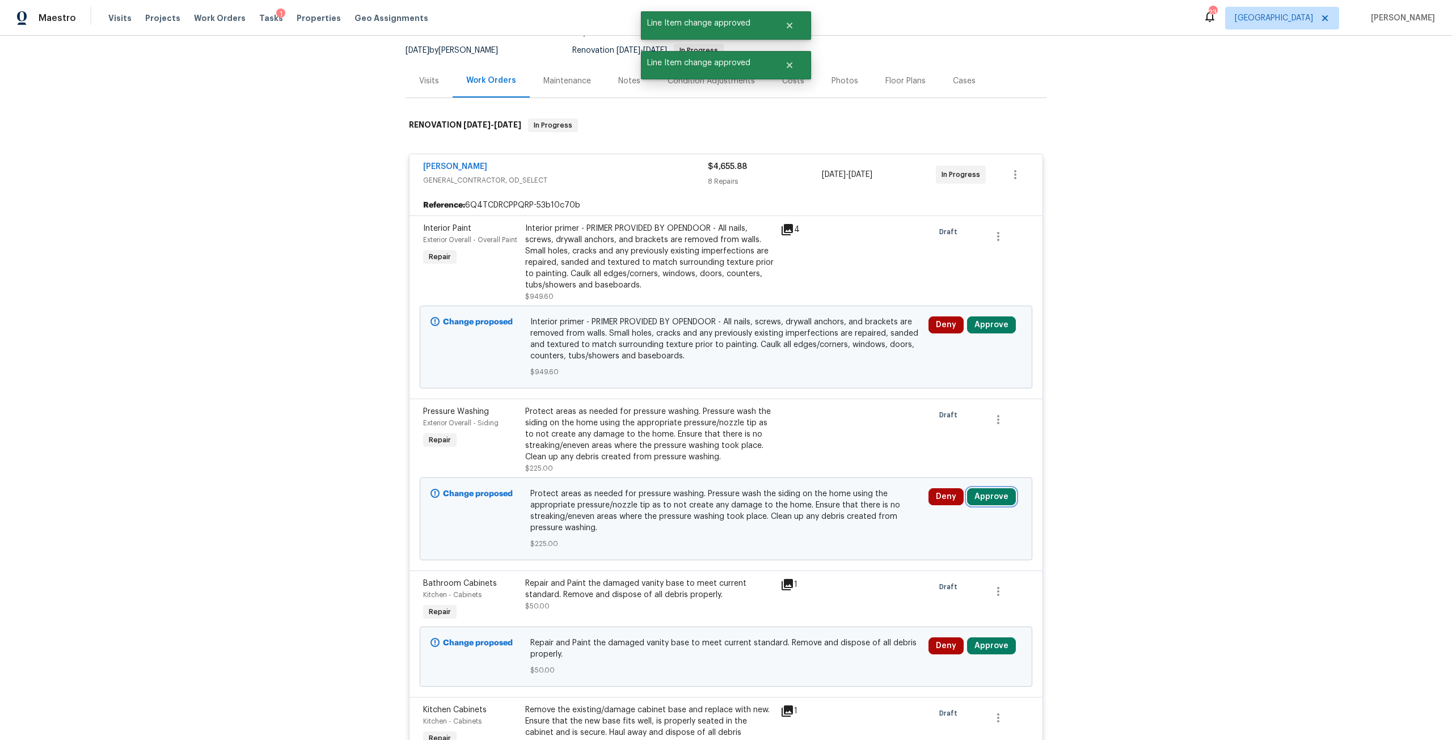
click at [977, 496] on button "Approve" at bounding box center [991, 496] width 49 height 17
click at [793, 517] on div "Approve Cancel" at bounding box center [856, 507] width 181 height 23
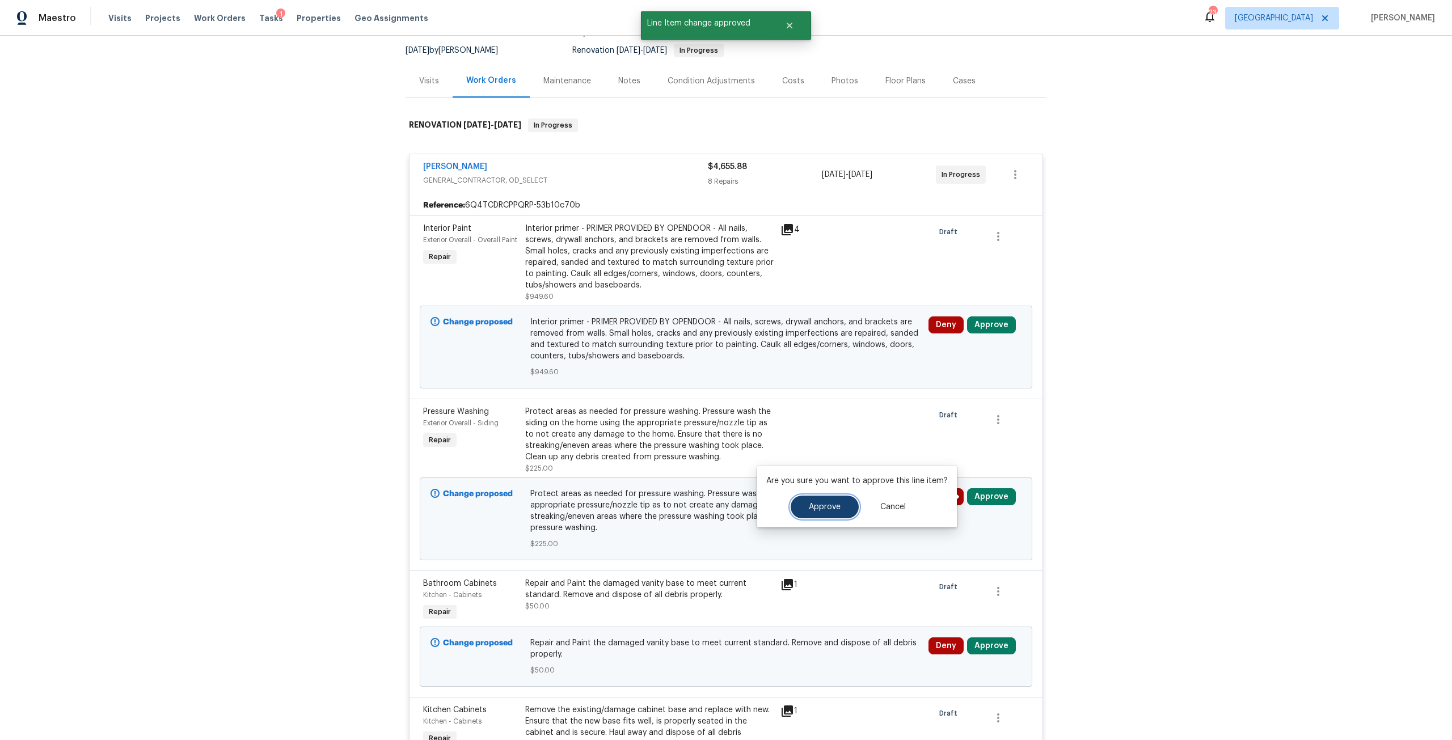
click at [840, 498] on button "Approve" at bounding box center [824, 507] width 68 height 23
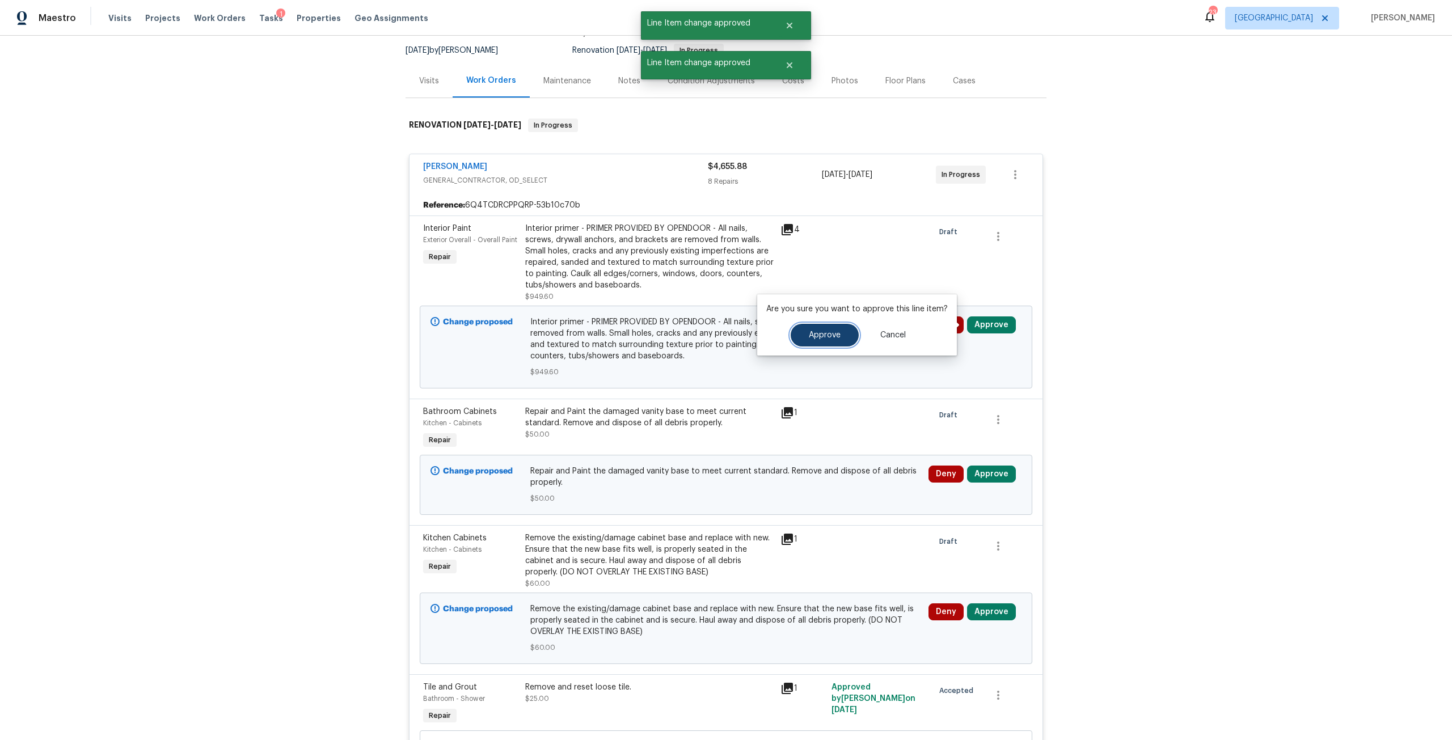
click at [836, 338] on span "Approve" at bounding box center [825, 335] width 32 height 9
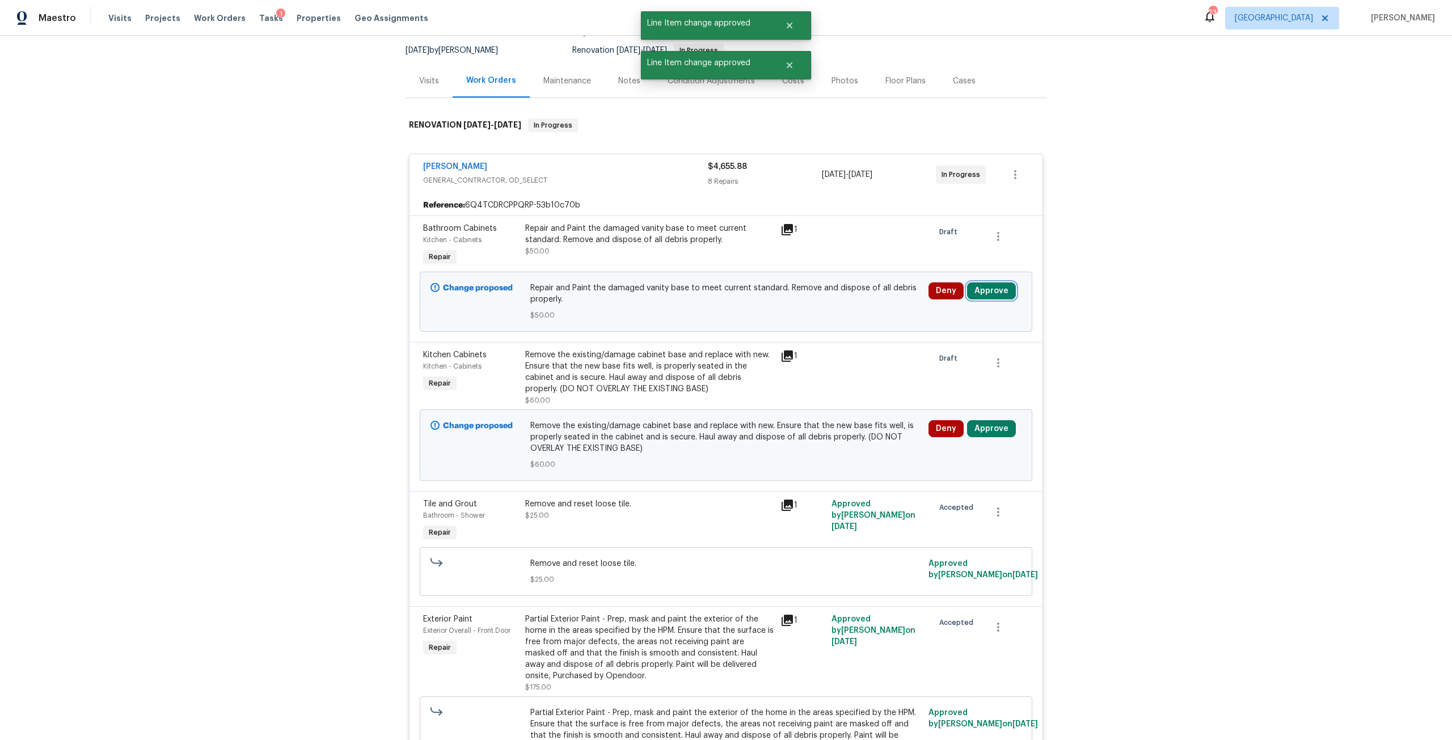
click at [983, 297] on button "Approve" at bounding box center [991, 290] width 49 height 17
click at [811, 299] on span "Approve" at bounding box center [825, 301] width 32 height 9
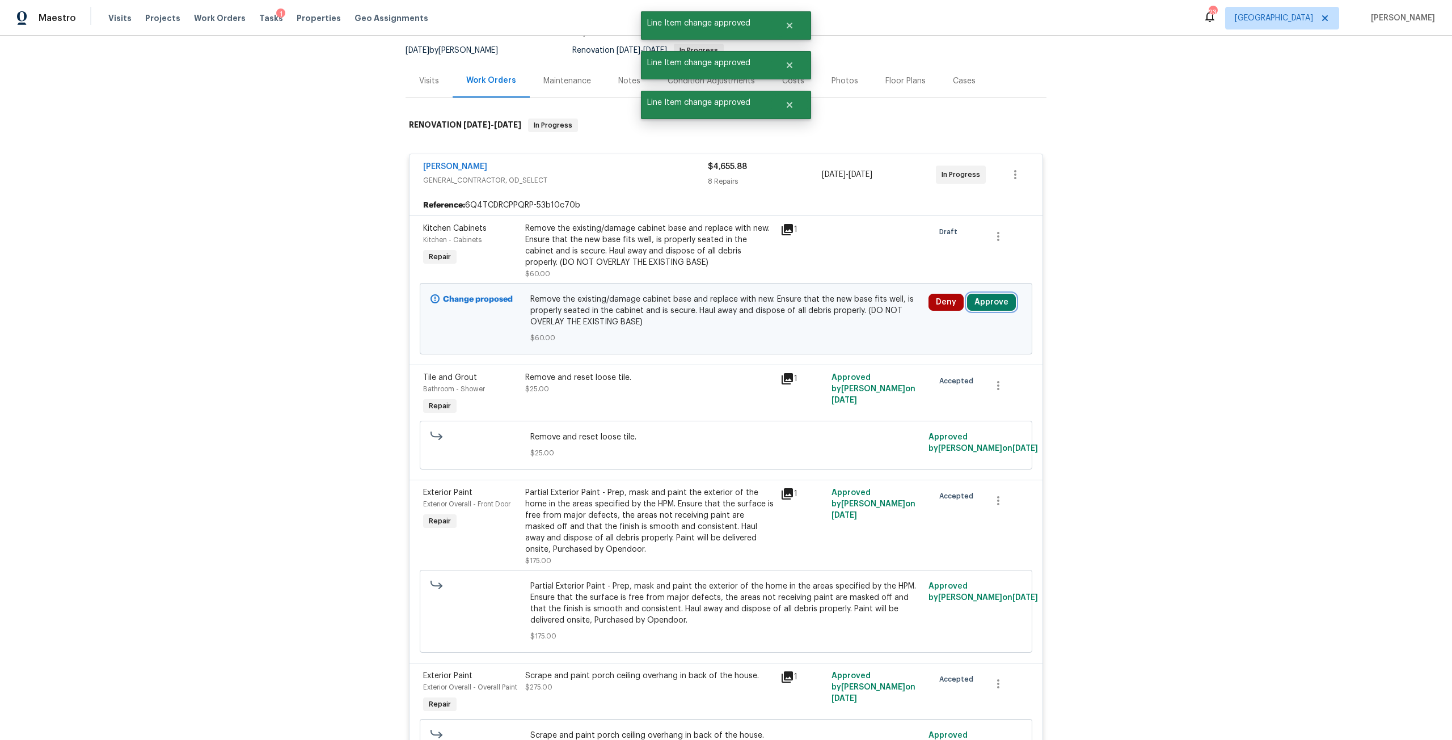
click at [989, 305] on button "Approve" at bounding box center [991, 302] width 49 height 17
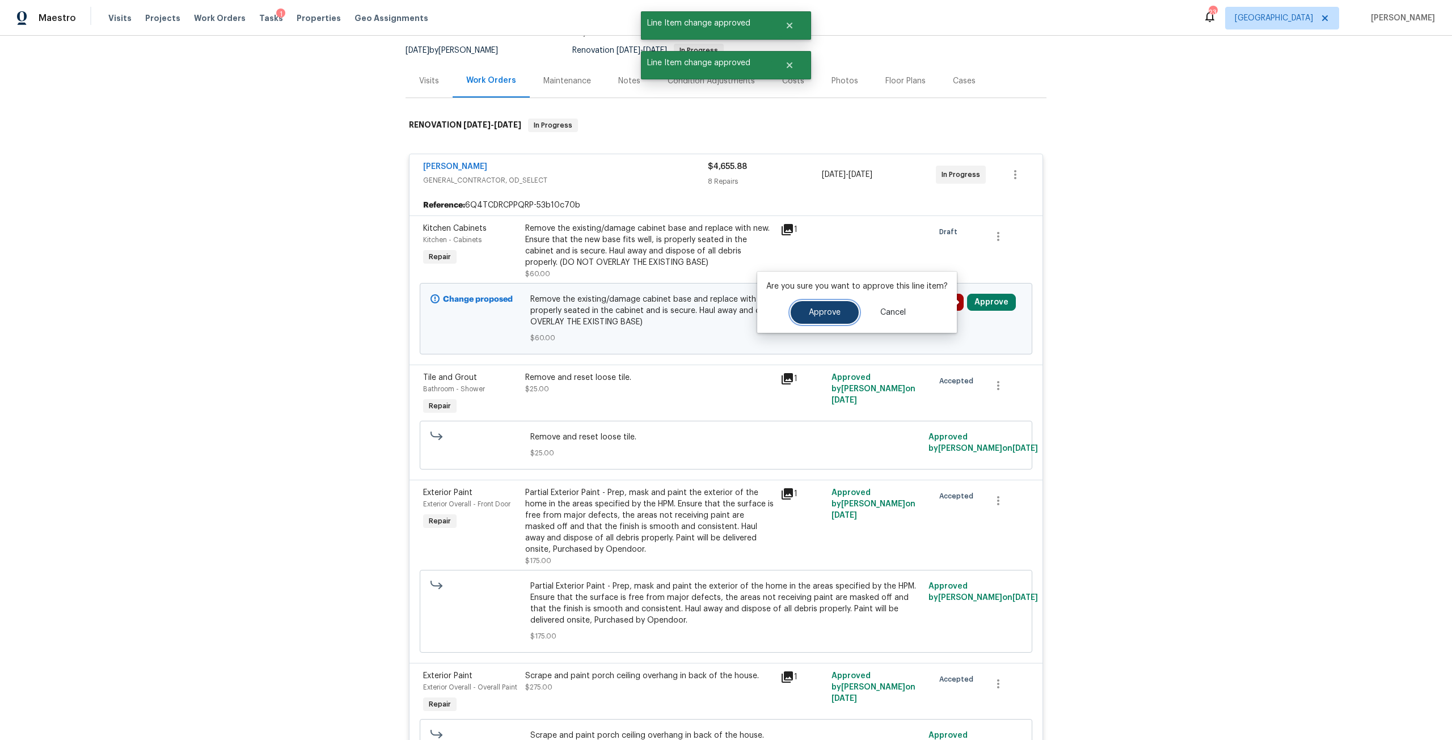
click at [825, 313] on span "Approve" at bounding box center [825, 312] width 32 height 9
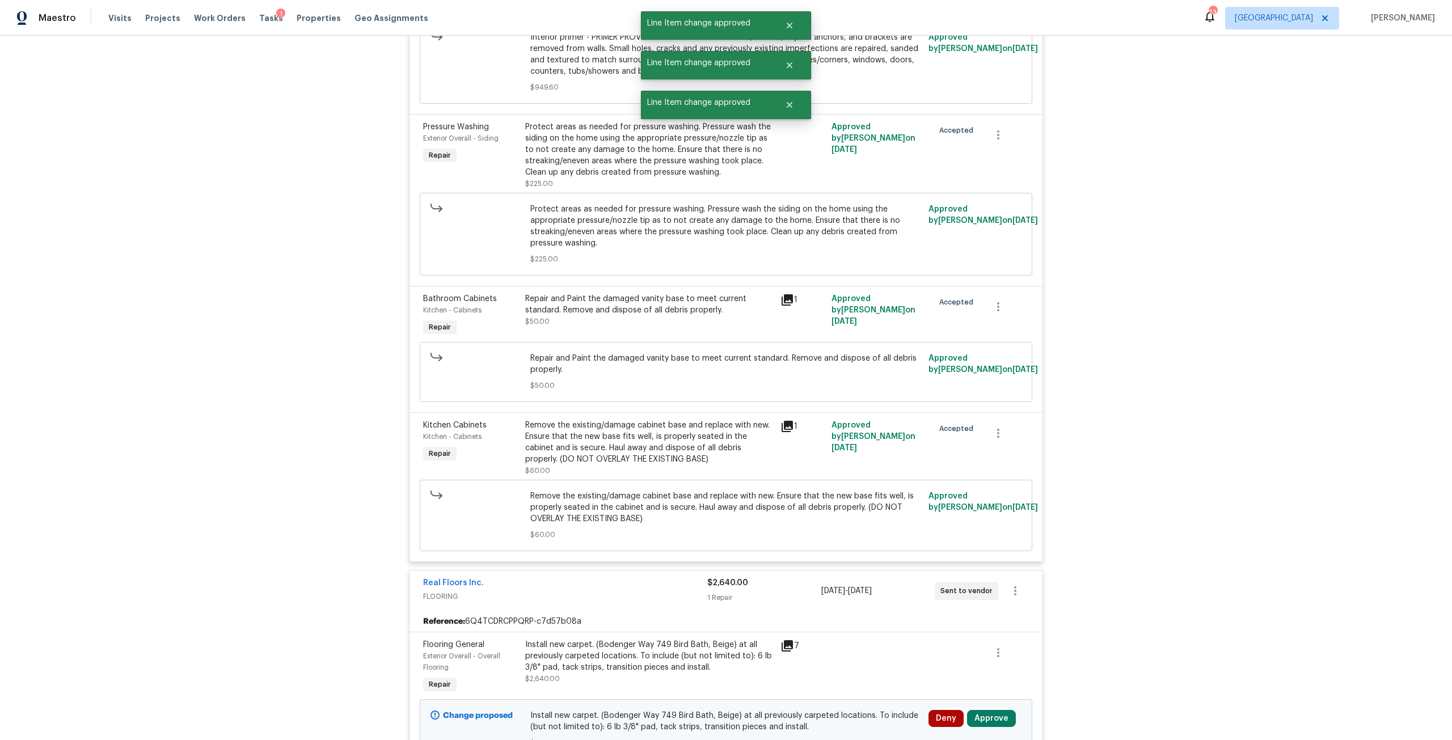
scroll to position [1344, 0]
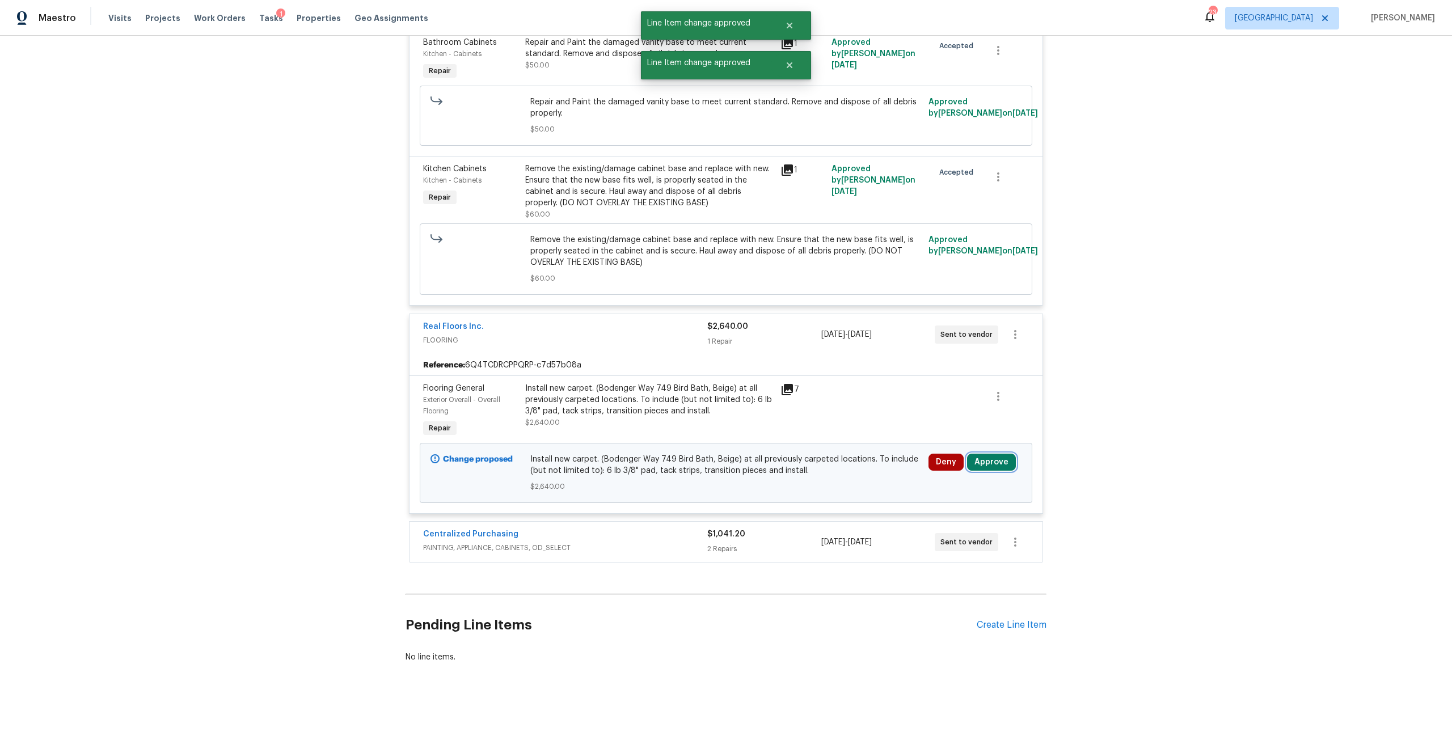
click at [982, 458] on button "Approve" at bounding box center [991, 462] width 49 height 17
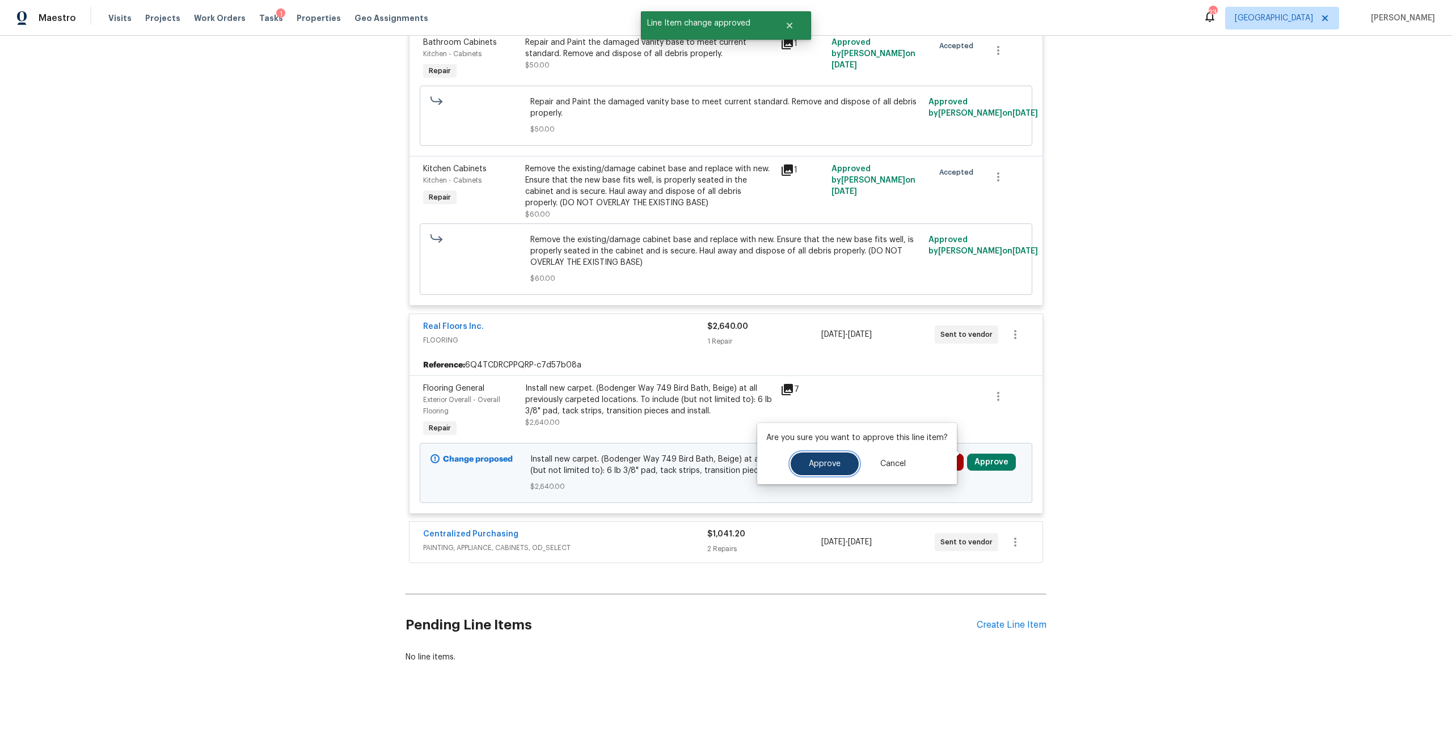
click at [815, 466] on span "Approve" at bounding box center [825, 464] width 32 height 9
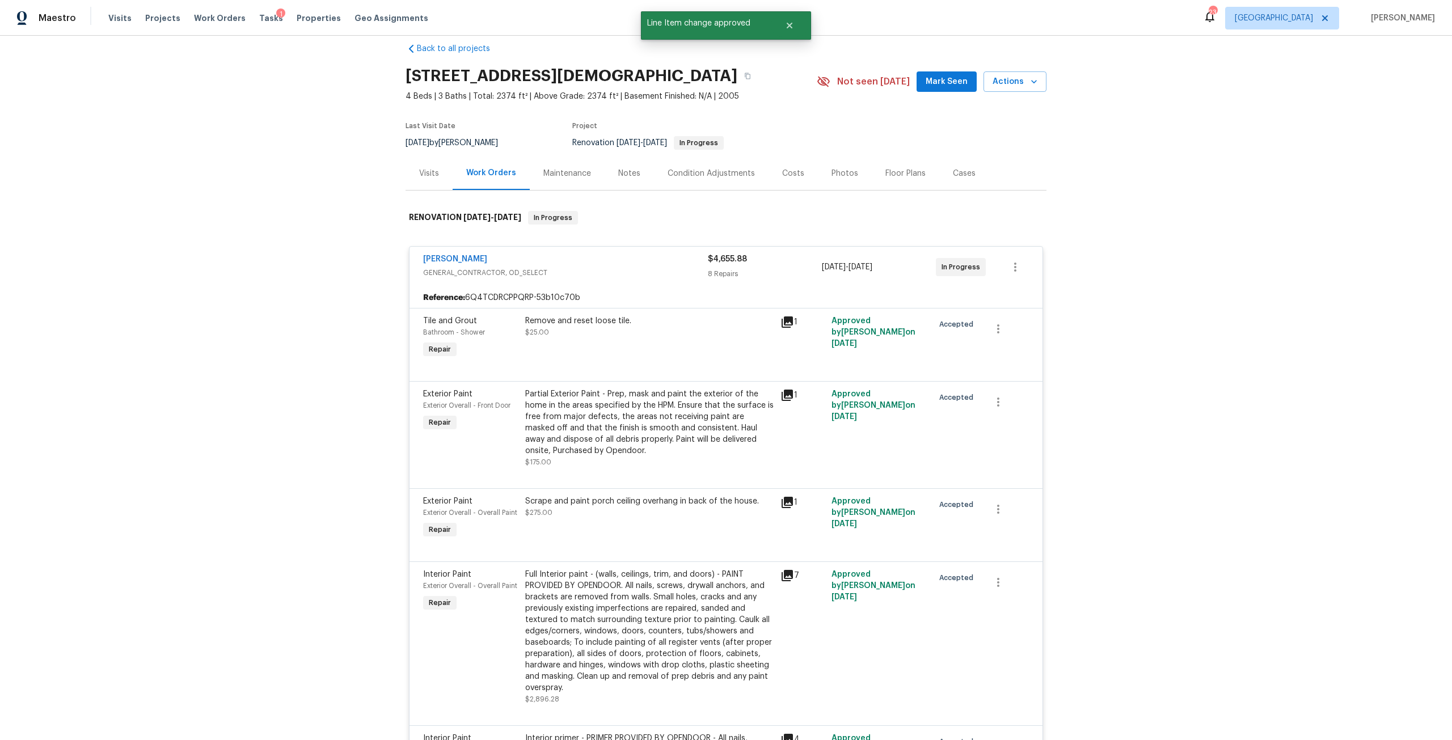
scroll to position [0, 0]
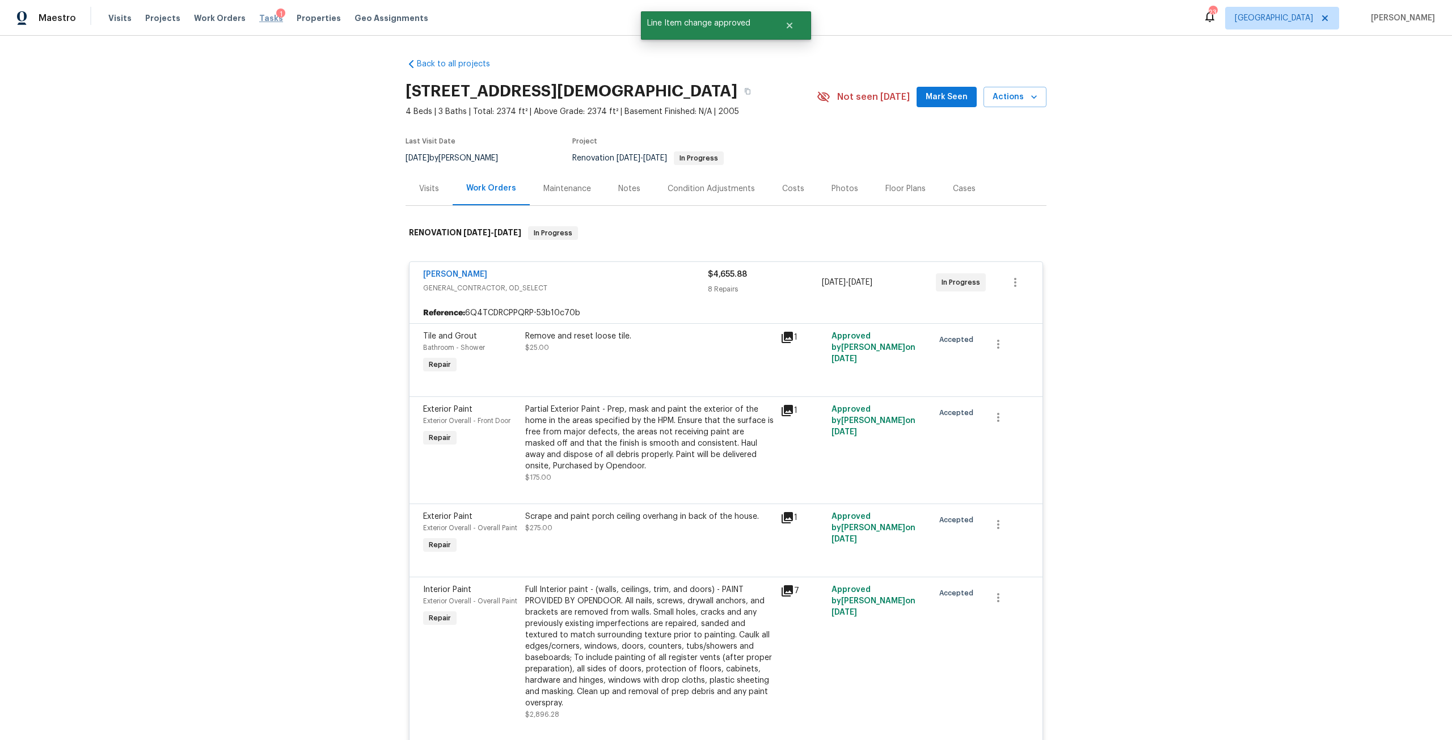
click at [259, 16] on span "Tasks" at bounding box center [271, 18] width 24 height 8
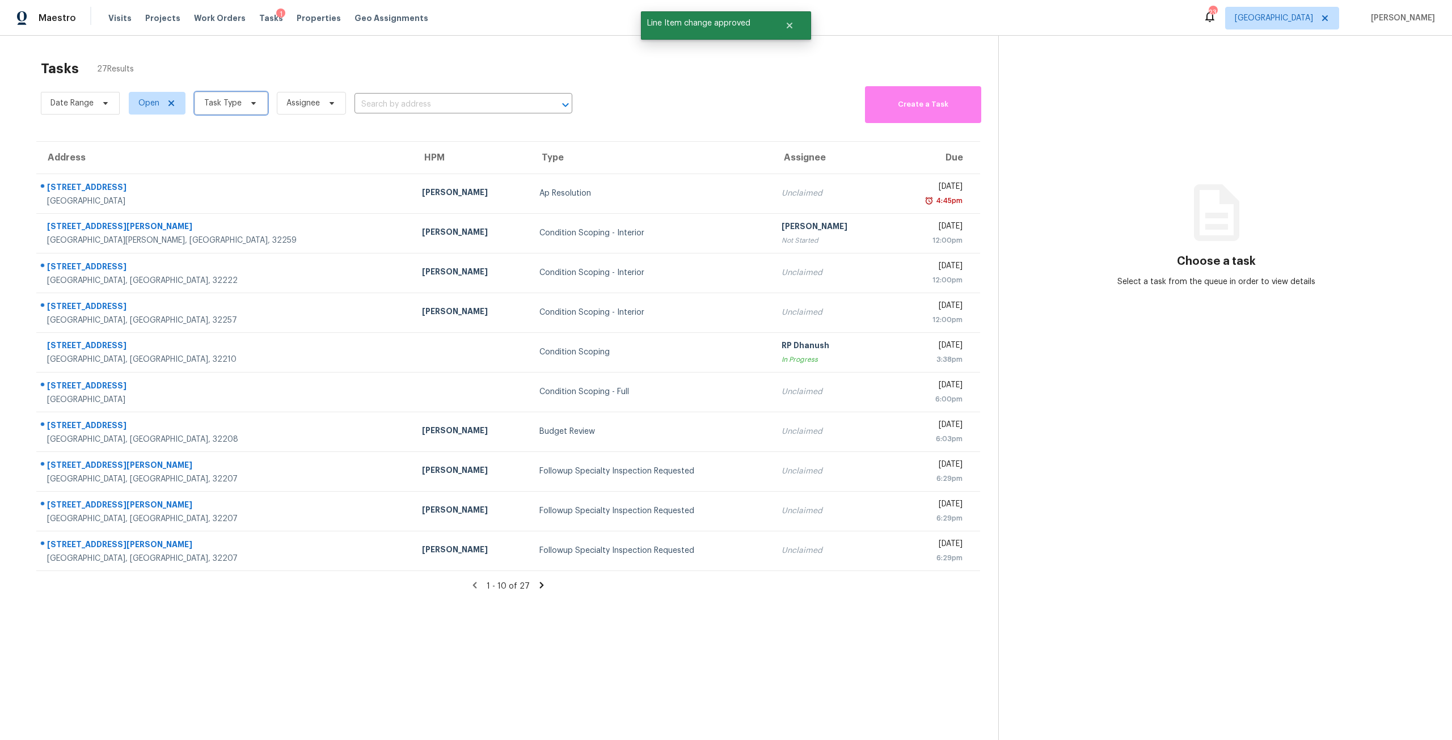
click at [249, 107] on icon at bounding box center [253, 103] width 9 height 9
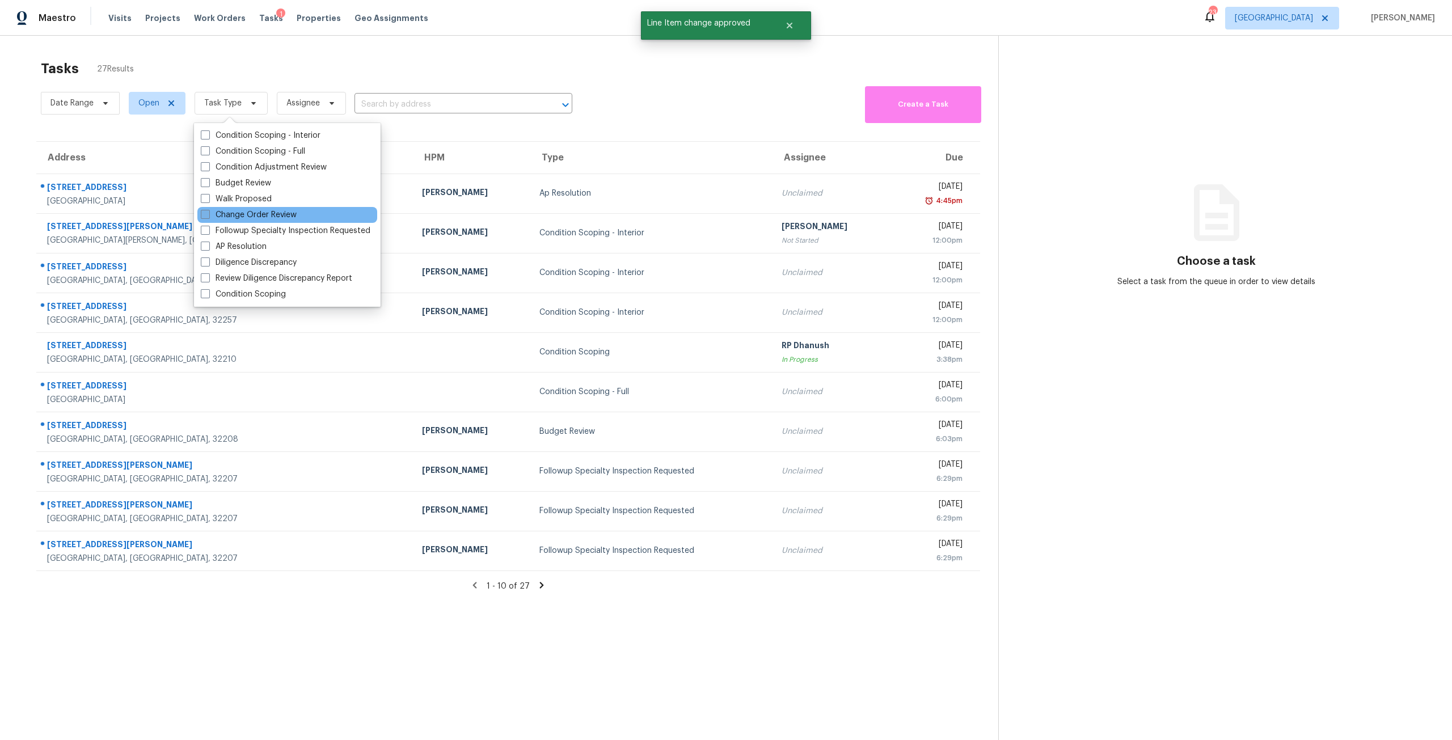
click at [248, 219] on label "Change Order Review" at bounding box center [249, 214] width 96 height 11
click at [208, 217] on input "Change Order Review" at bounding box center [204, 212] width 7 height 7
checkbox input "true"
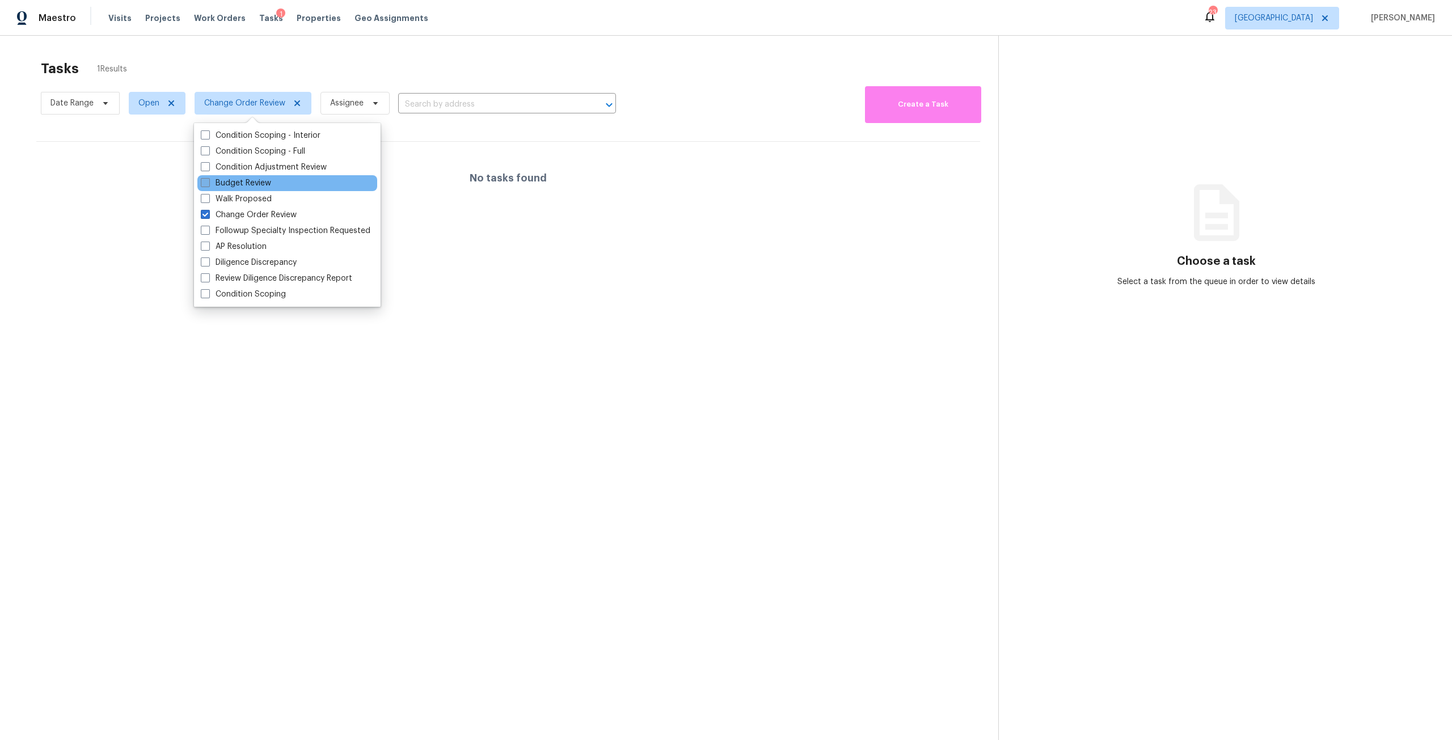
click at [254, 179] on label "Budget Review" at bounding box center [236, 182] width 70 height 11
click at [208, 179] on input "Budget Review" at bounding box center [204, 180] width 7 height 7
checkbox input "true"
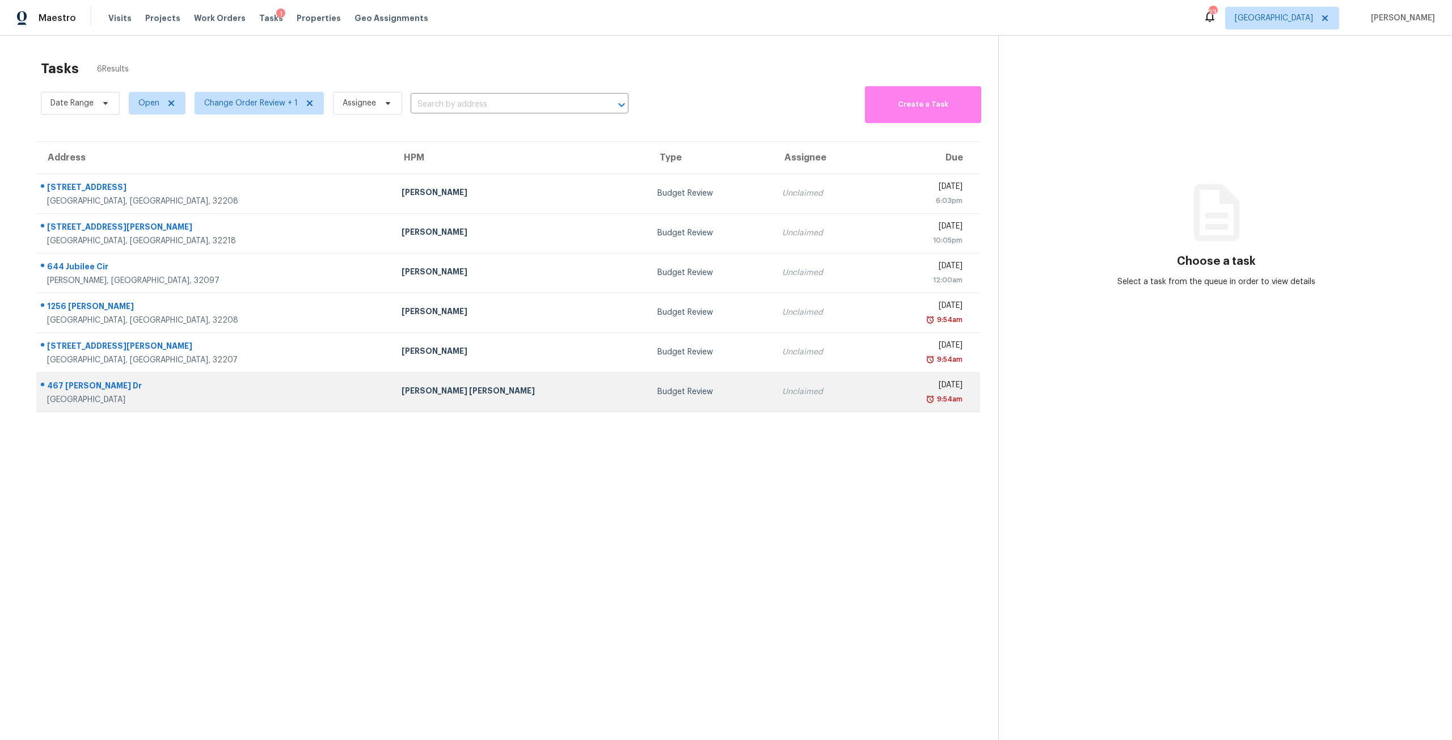
click at [657, 386] on div "Budget Review" at bounding box center [710, 391] width 107 height 11
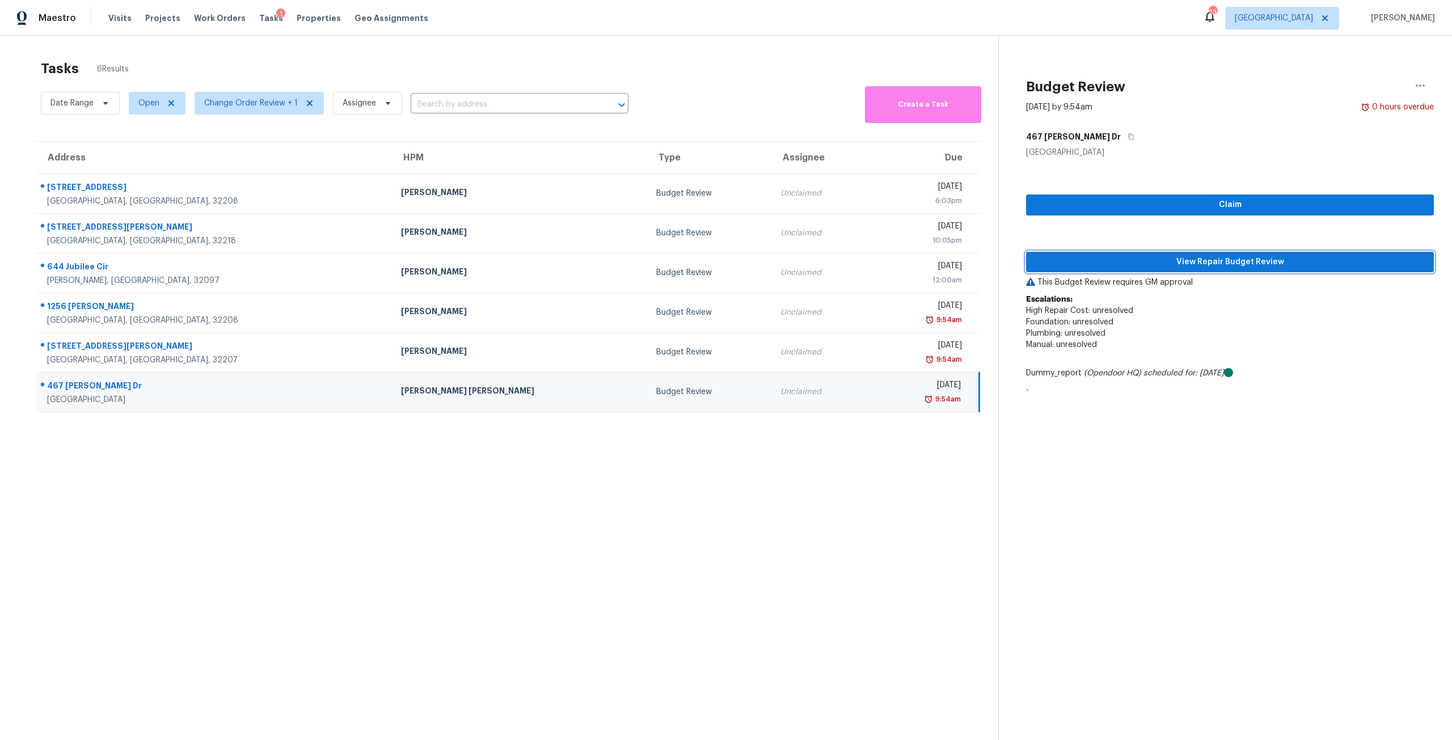
click at [1245, 265] on span "View Repair Budget Review" at bounding box center [1230, 262] width 390 height 14
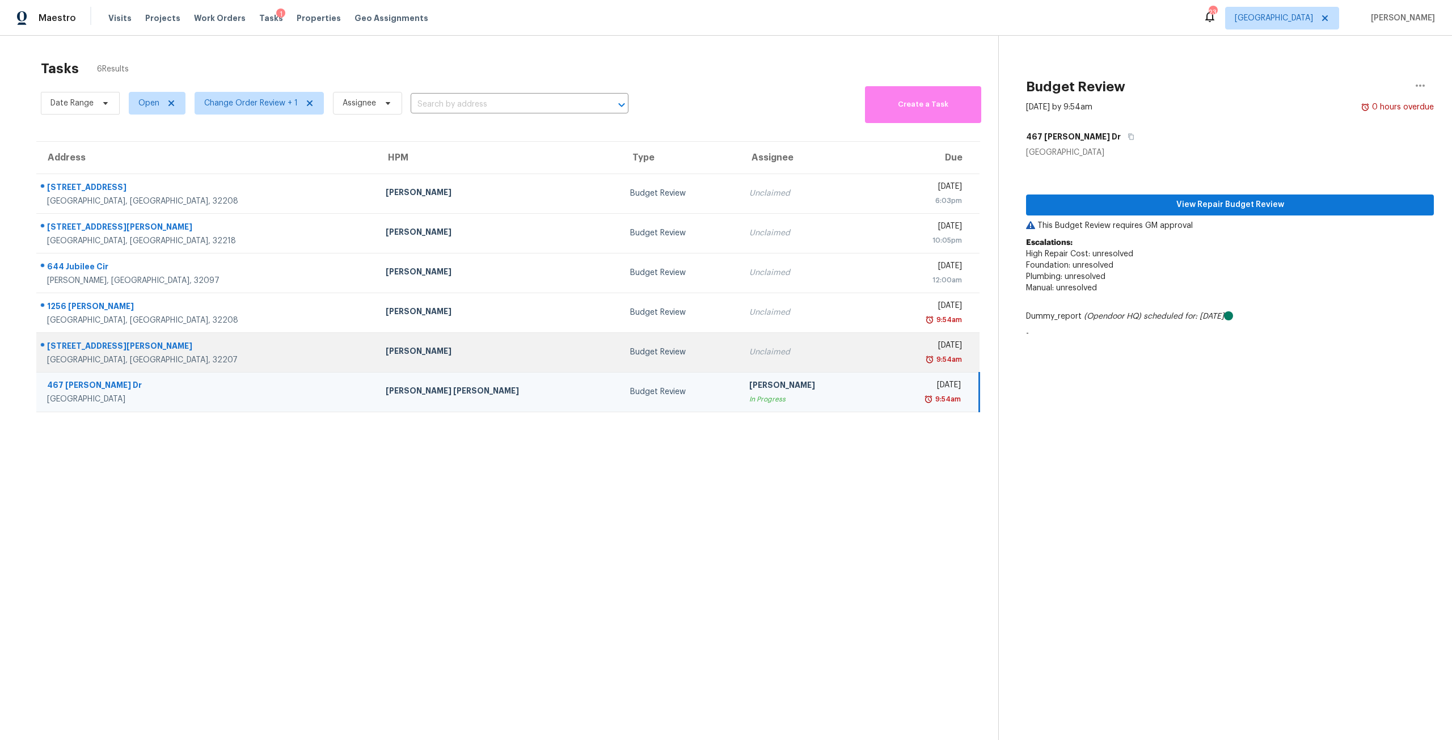
click at [740, 366] on td "Unclaimed" at bounding box center [808, 352] width 136 height 40
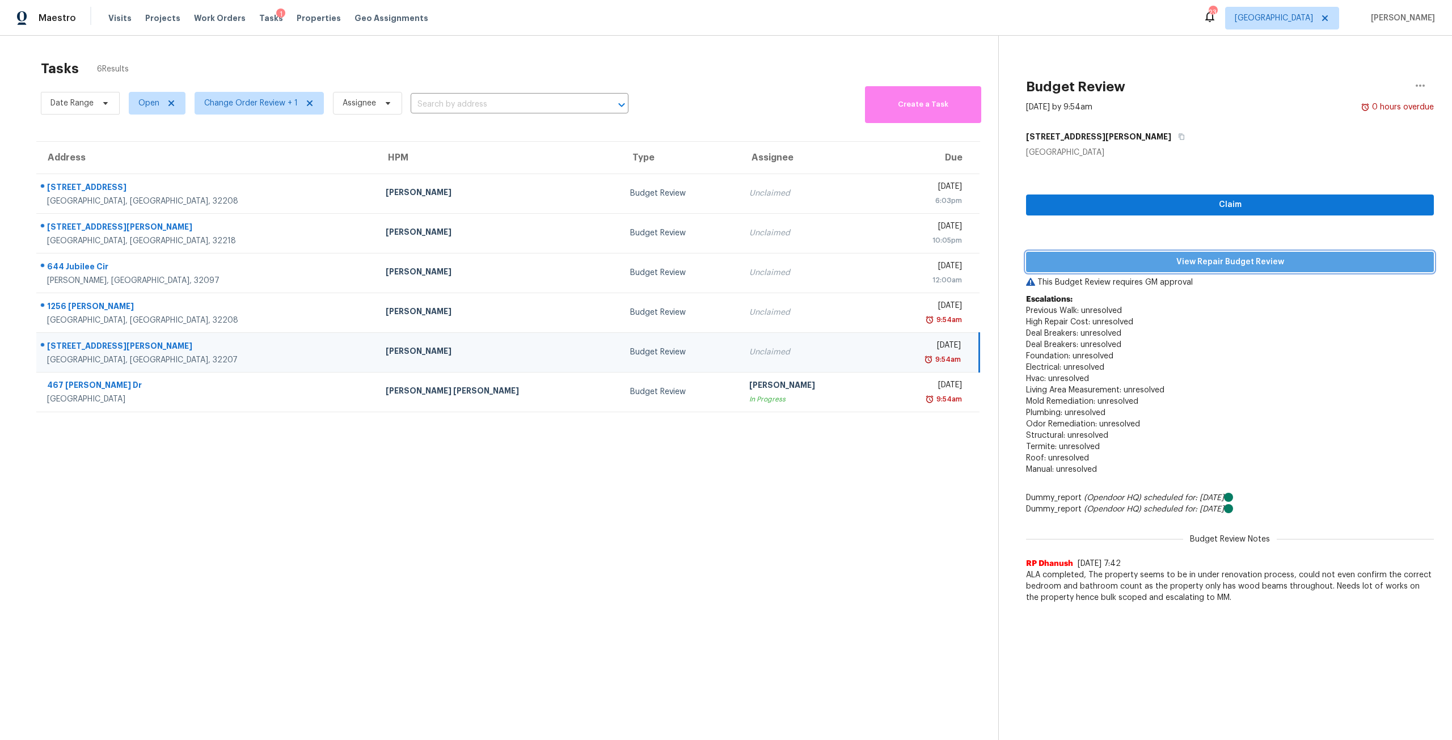
click at [1226, 257] on span "View Repair Budget Review" at bounding box center [1230, 262] width 390 height 14
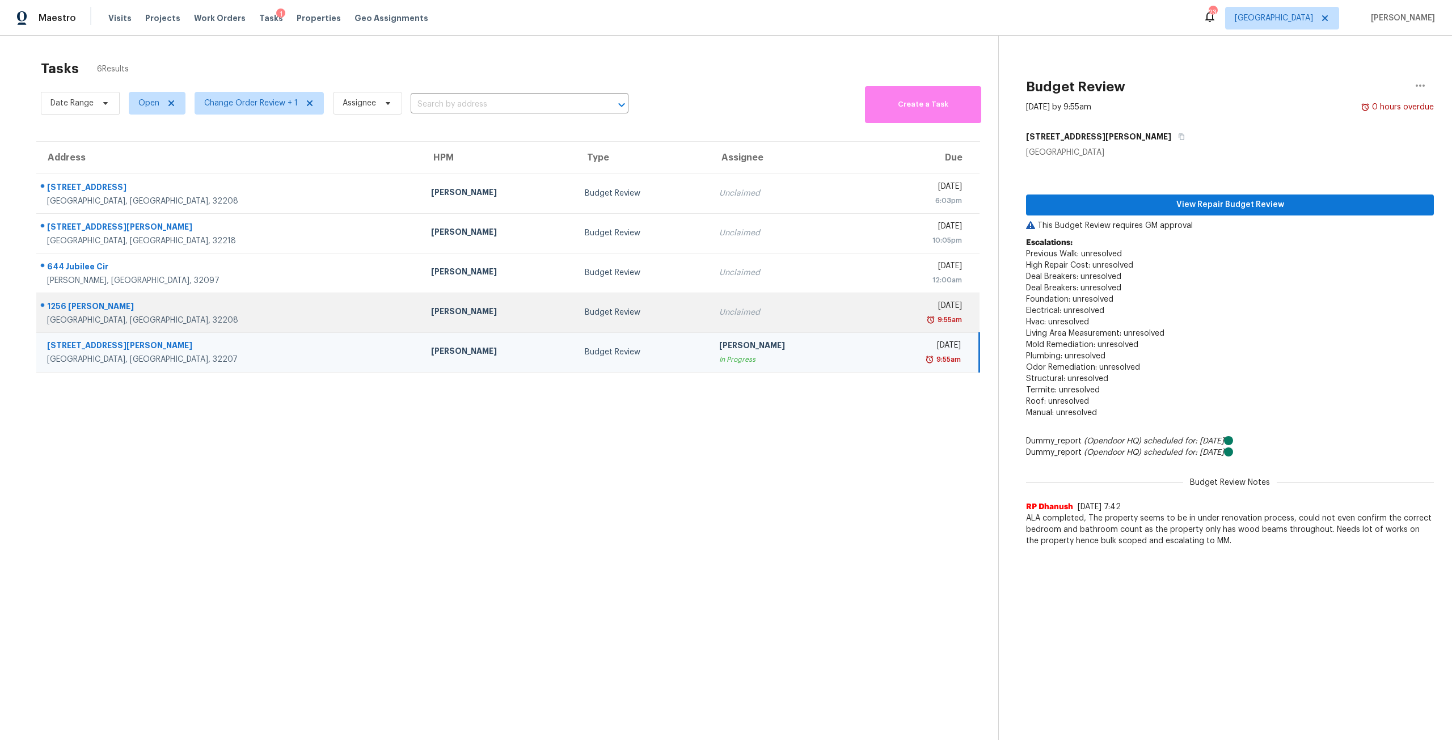
click at [873, 304] on div "[DATE]" at bounding box center [917, 307] width 89 height 14
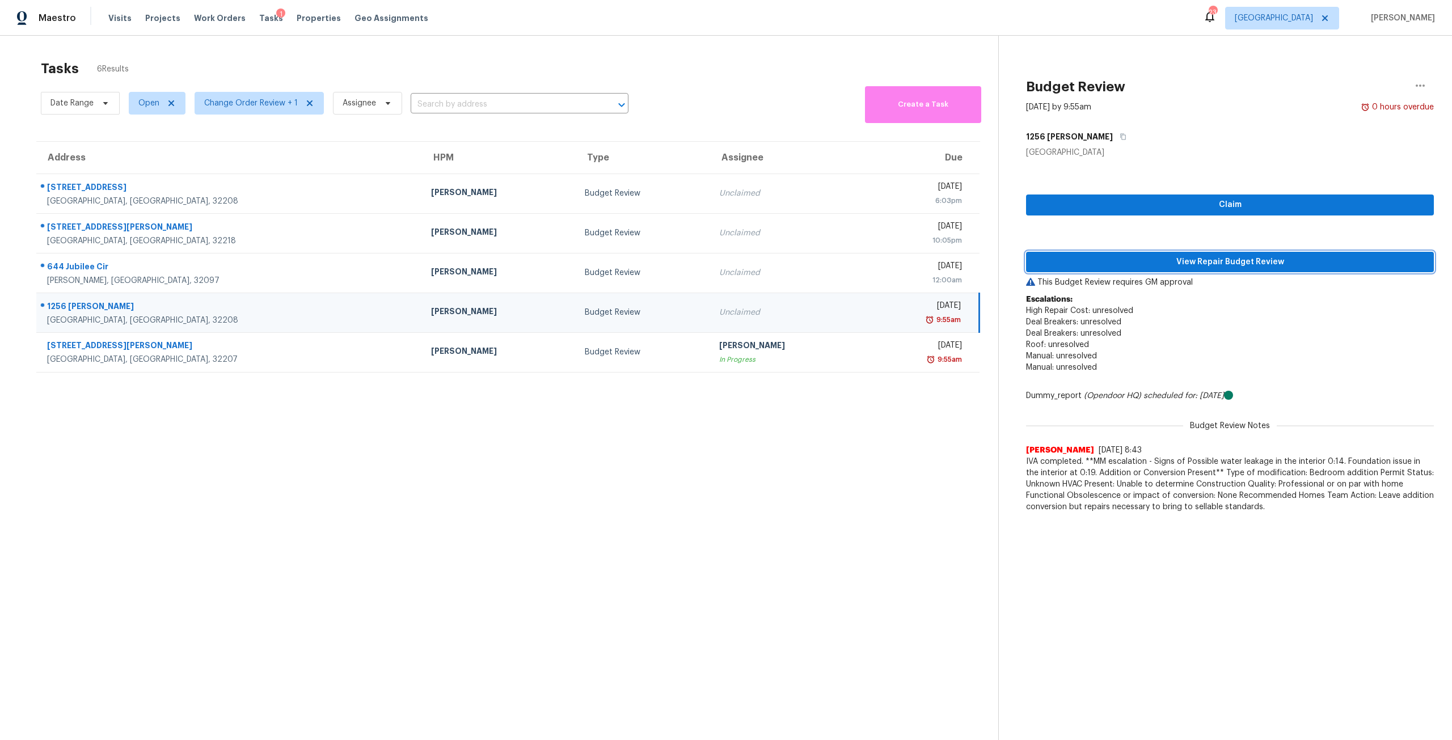
click at [1259, 264] on span "View Repair Budget Review" at bounding box center [1230, 262] width 390 height 14
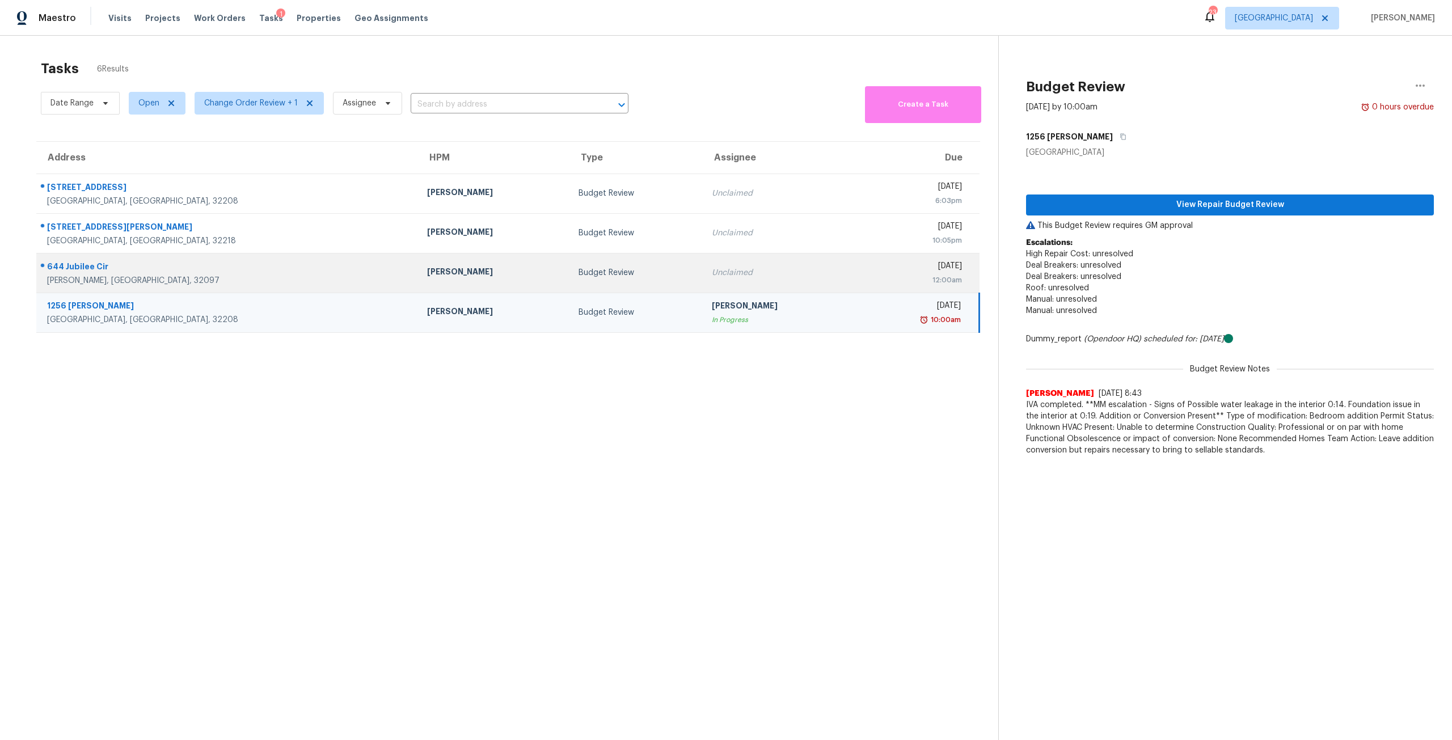
click at [721, 265] on td "Unclaimed" at bounding box center [779, 273] width 152 height 40
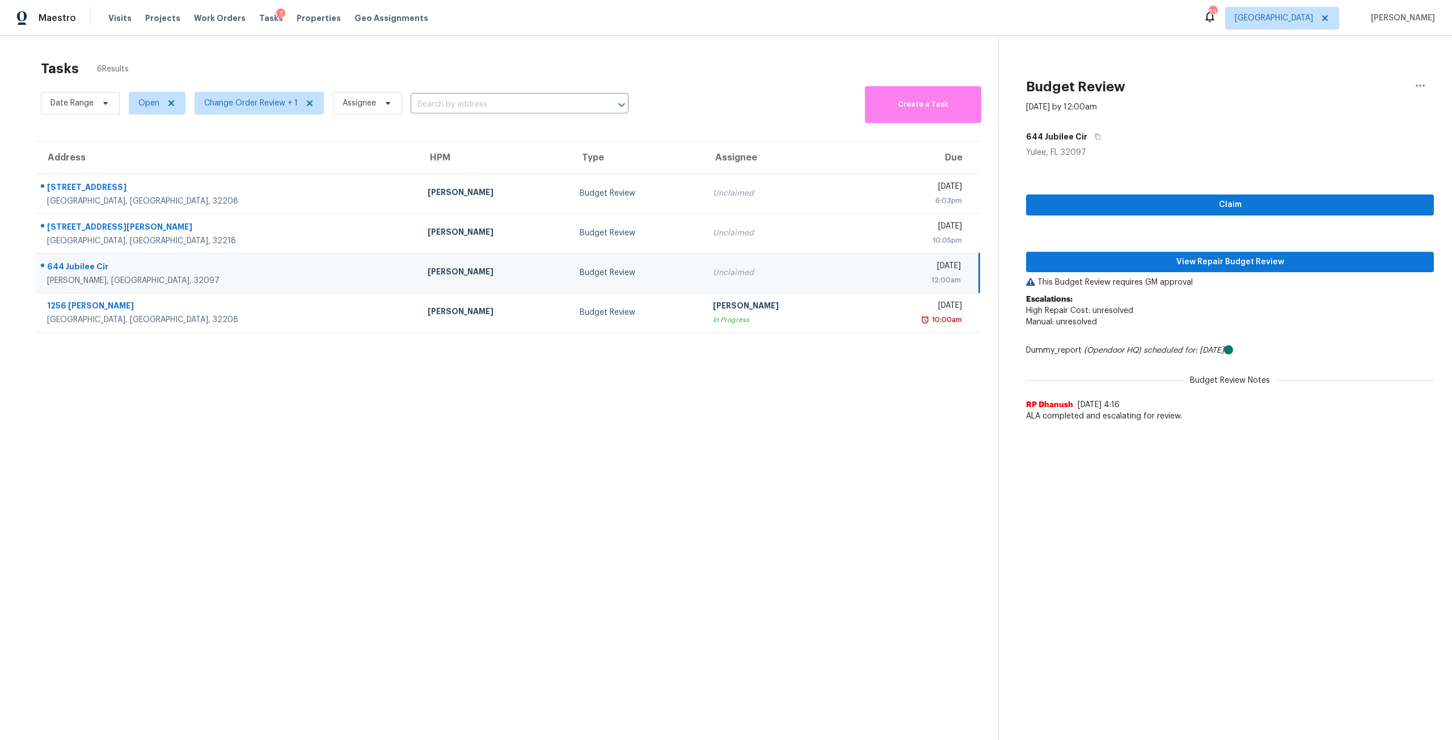
click at [748, 234] on div "Unclaimed" at bounding box center [780, 232] width 134 height 11
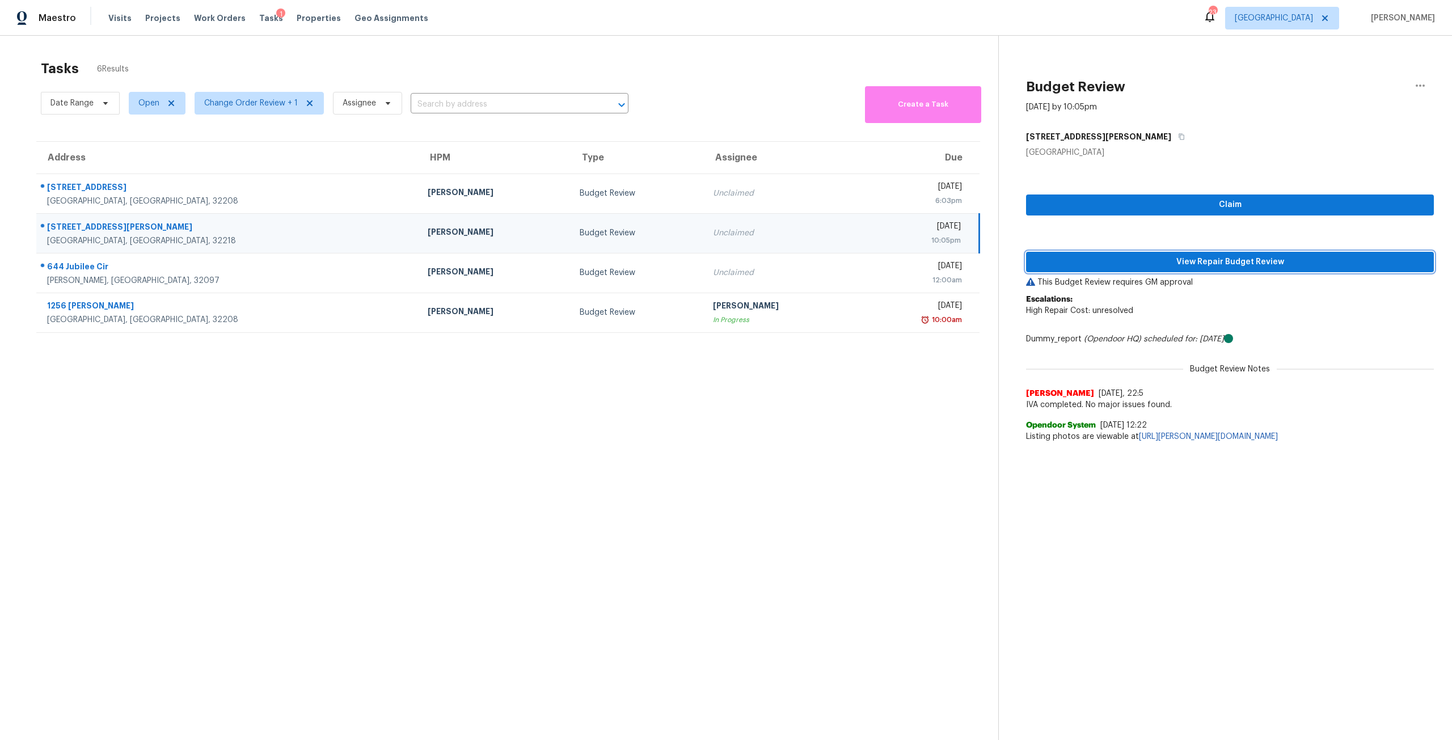
click at [1274, 256] on span "View Repair Budget Review" at bounding box center [1230, 262] width 390 height 14
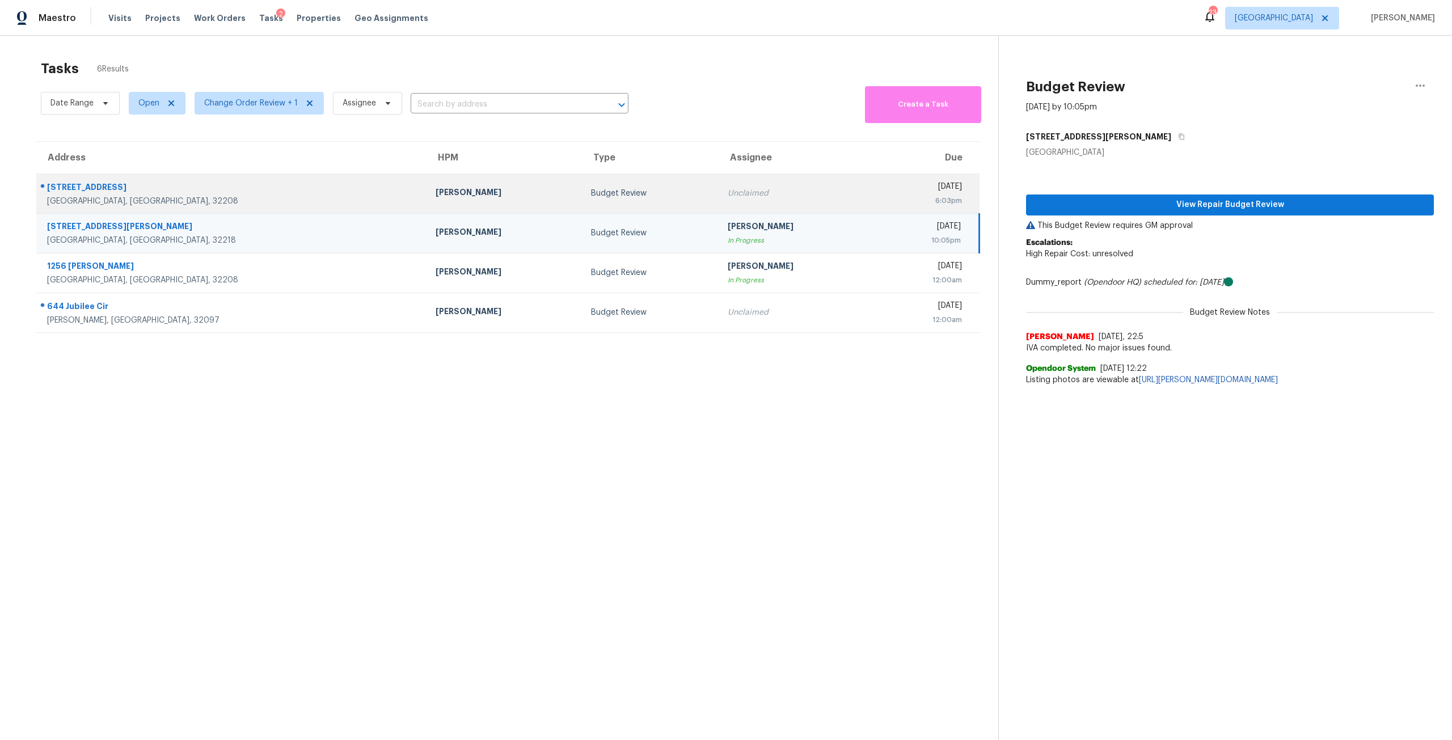
click at [582, 211] on td "Budget Review" at bounding box center [650, 194] width 137 height 40
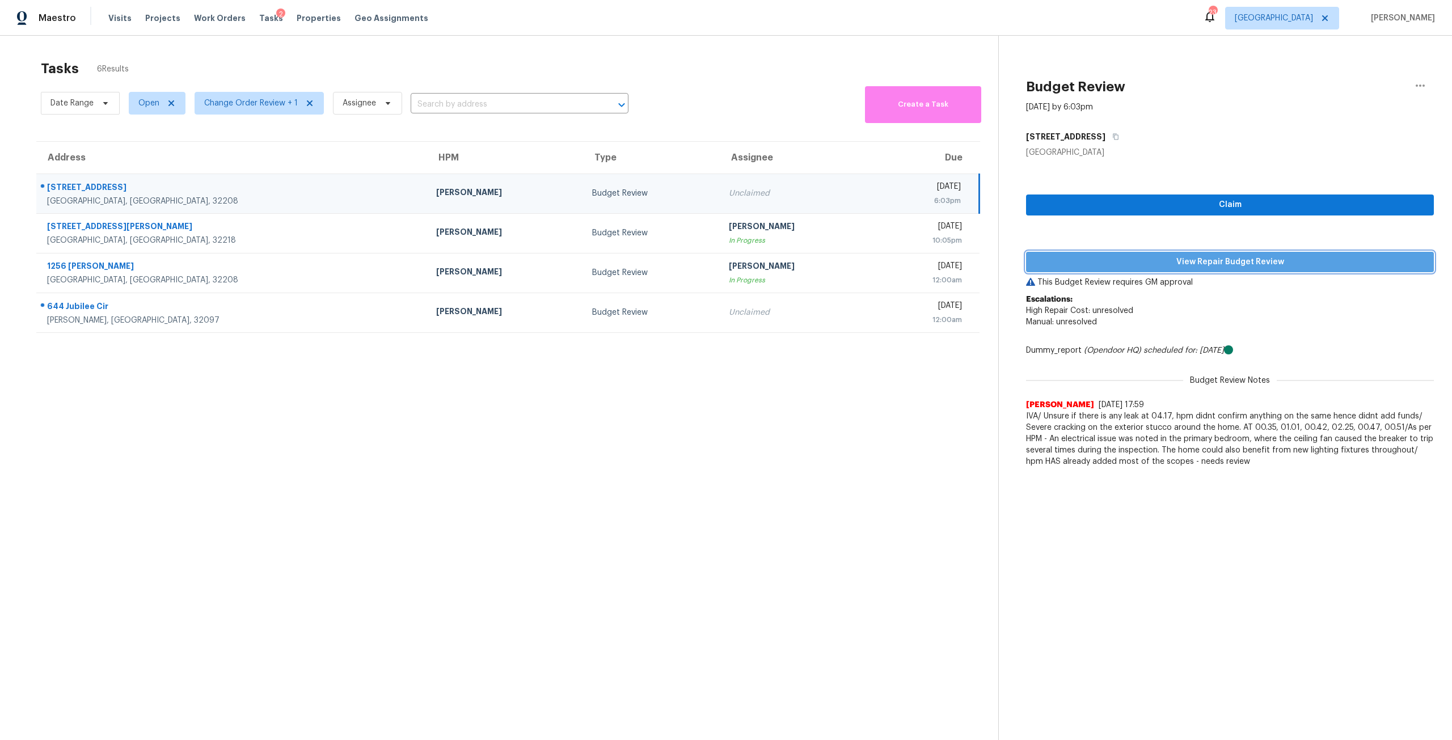
click at [1167, 264] on span "View Repair Budget Review" at bounding box center [1230, 262] width 390 height 14
